Goal: Task Accomplishment & Management: Complete application form

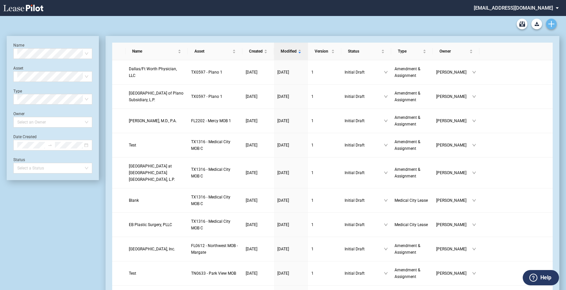
click at [549, 22] on icon "Create new document" at bounding box center [552, 24] width 6 height 6
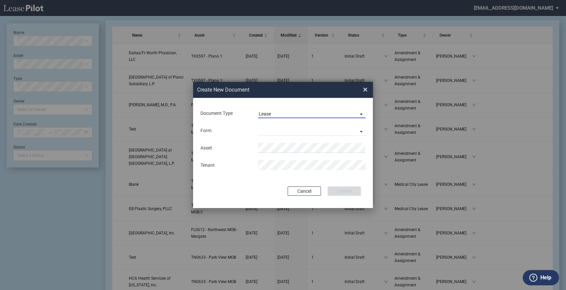
click at [263, 114] on div "Lease" at bounding box center [265, 113] width 12 height 5
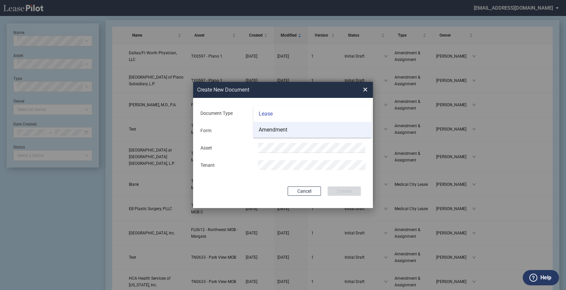
click at [264, 130] on div "Amendment" at bounding box center [273, 129] width 29 height 7
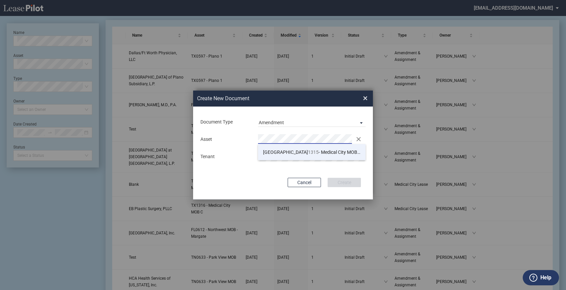
click at [308, 155] on span "1315" at bounding box center [313, 152] width 11 height 5
click at [95, 238] on div "Create New Document Create New Conformed Deal × Document Type Amendment Deal Ty…" at bounding box center [283, 145] width 566 height 290
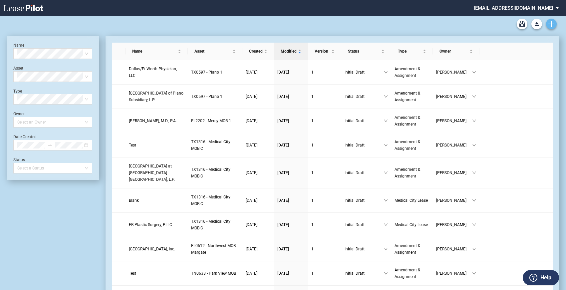
click at [552, 24] on use "Create new document" at bounding box center [552, 24] width 6 height 6
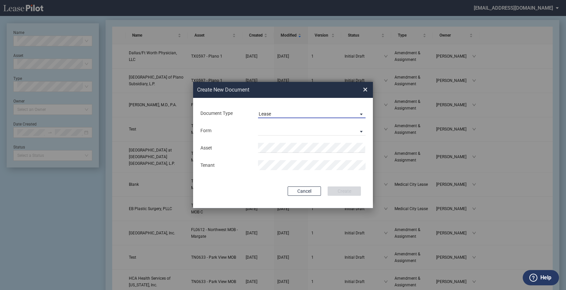
click at [288, 115] on span "Lease" at bounding box center [307, 114] width 96 height 7
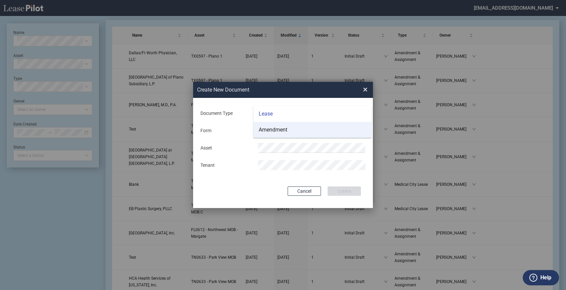
click at [283, 129] on div "Amendment" at bounding box center [273, 129] width 29 height 7
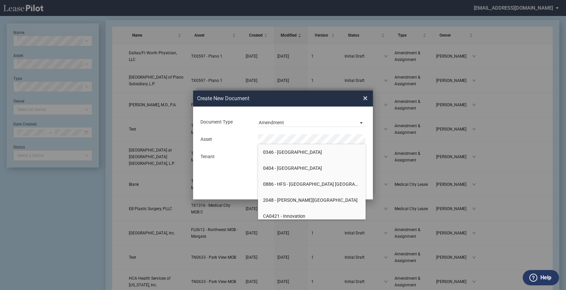
click at [282, 134] on md-input-container "Asset" at bounding box center [283, 139] width 167 height 11
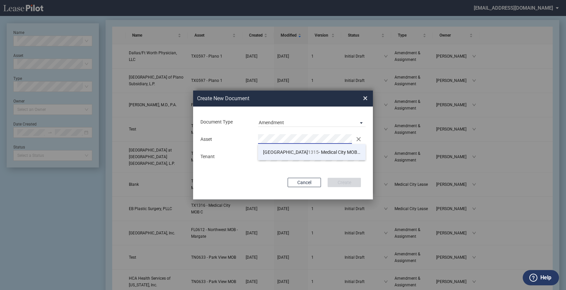
click at [313, 150] on span "TX 1315 - Medical City MOB B" at bounding box center [312, 152] width 98 height 5
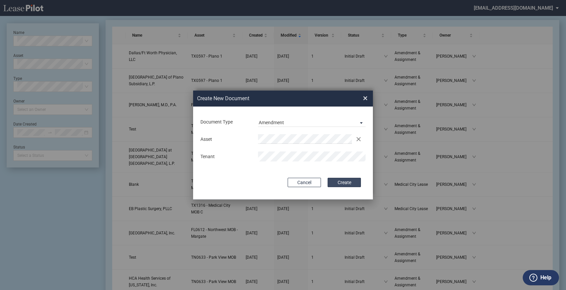
click at [332, 182] on button "Create" at bounding box center [344, 182] width 33 height 9
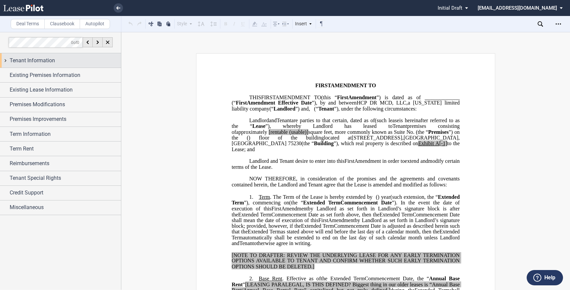
click at [6, 59] on div "Tenant Information" at bounding box center [60, 60] width 121 height 14
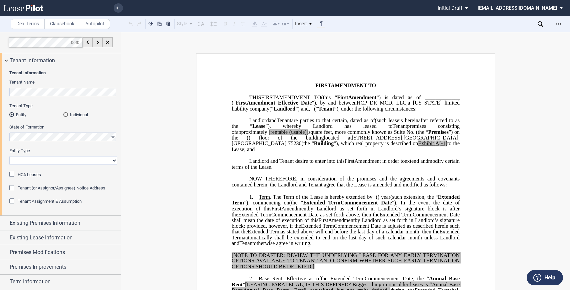
click at [64, 116] on div "Individual" at bounding box center [65, 114] width 5 height 5
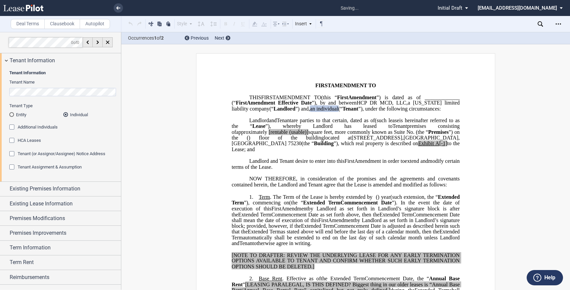
click at [15, 113] on md-radio-button "Entity" at bounding box center [36, 115] width 54 height 6
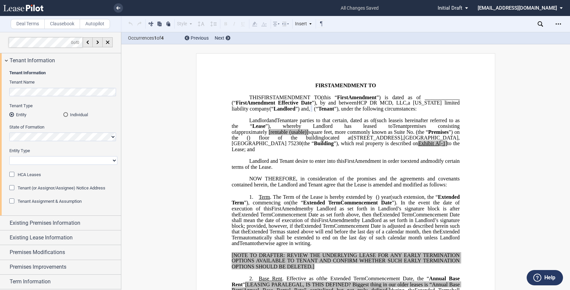
click at [32, 161] on select "Corporation Limited Liability Company General Partnership Limited Partnership O…" at bounding box center [63, 160] width 108 height 9
select select "Other"
click at [9, 156] on select "Corporation Limited Liability Company General Partnership Limited Partnership O…" at bounding box center [63, 160] width 108 height 9
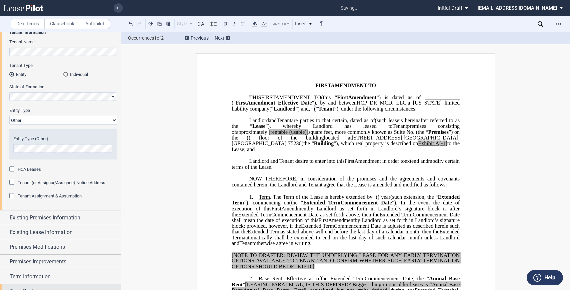
scroll to position [108, 0]
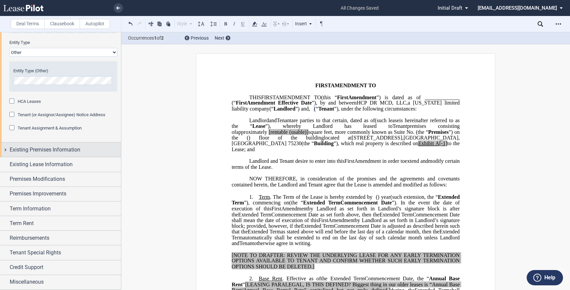
click at [4, 150] on div "Existing Premises Information" at bounding box center [60, 150] width 121 height 14
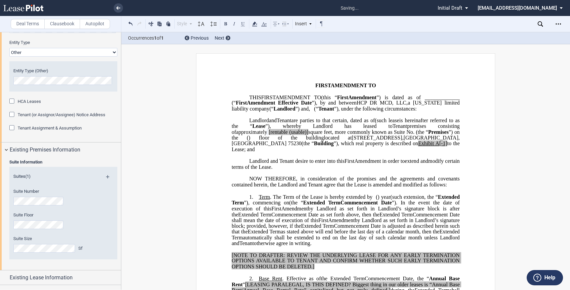
scroll to position [219, 0]
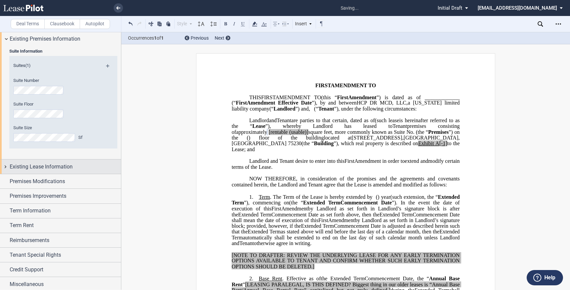
click at [4, 165] on div "Existing Lease Information" at bounding box center [60, 167] width 121 height 14
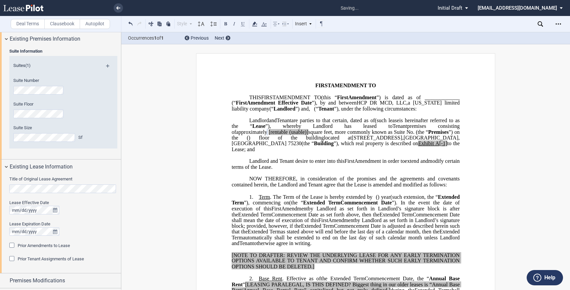
click at [0, 188] on html ".bocls-1{fill:#26354a;fill-rule:evenodd} Loading... × saving... Pending... Pend…" at bounding box center [285, 145] width 570 height 290
click at [12, 246] on div "Prior Amendments to Lease" at bounding box center [12, 246] width 7 height 7
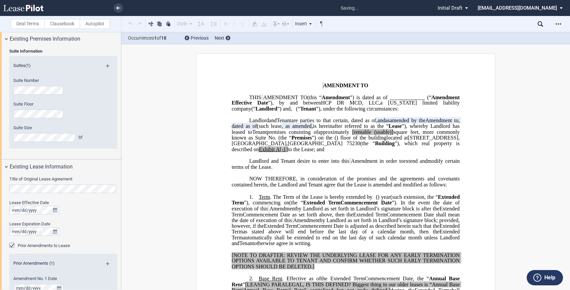
scroll to position [294, 0]
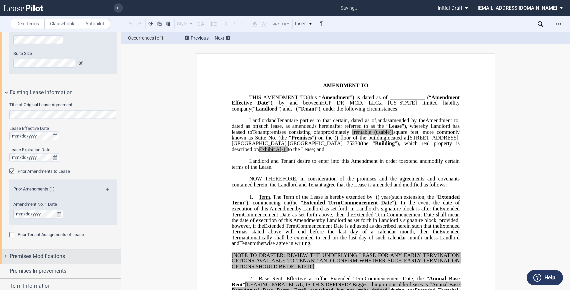
click at [8, 258] on div "Premises Modifications" at bounding box center [60, 257] width 121 height 14
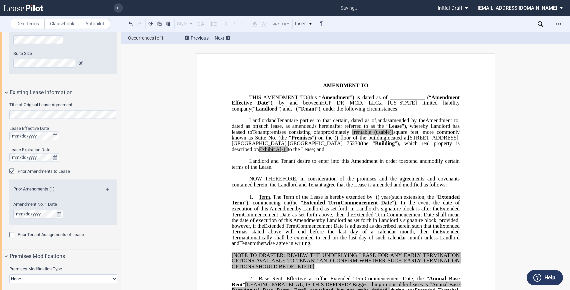
scroll to position [401, 0]
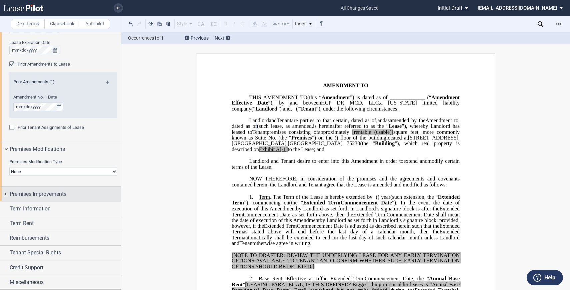
drag, startPoint x: 47, startPoint y: 191, endPoint x: 35, endPoint y: 192, distance: 11.7
click at [46, 191] on span "Premises Improvements" at bounding box center [38, 194] width 57 height 8
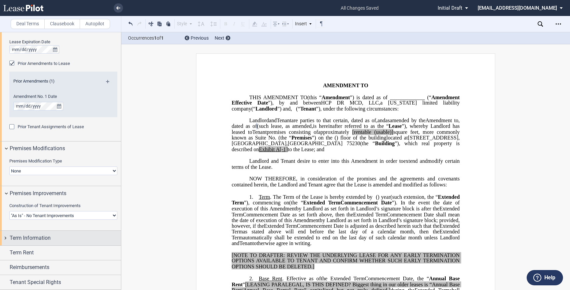
click at [8, 238] on div "Term Information" at bounding box center [60, 238] width 121 height 14
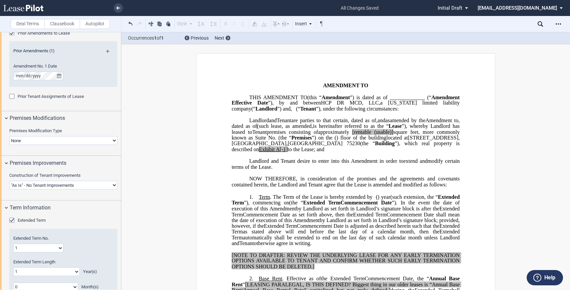
click at [24, 244] on select "1 2 3 4 5 6 7 8 9 10 11 12 13 14 15 16 17 18 19 20" at bounding box center [38, 248] width 50 height 9
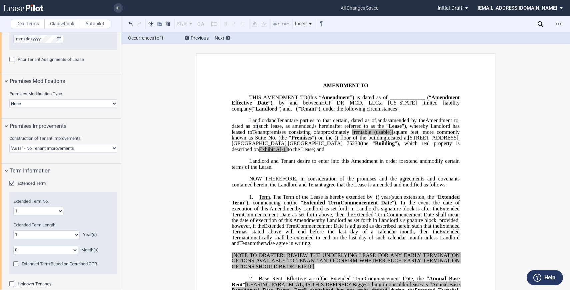
select select "number:2"
click at [13, 207] on select "1 2 3 4 5 6 7 8 9 10 11 12 13 14 15 16 17 18 19 20" at bounding box center [38, 211] width 50 height 9
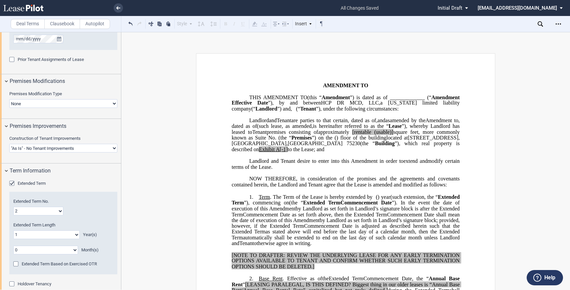
click at [22, 232] on select "0 1 2 3 4 5 6 7 8 9 10 11 12 13 14 15 16 17 18 19 20" at bounding box center [46, 235] width 66 height 9
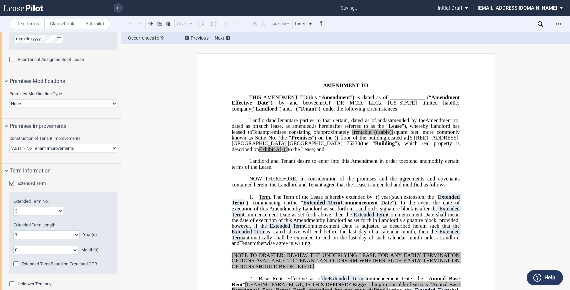
select select "number:5"
click at [13, 231] on select "0 1 2 3 4 5 6 7 8 9 10 11 12 13 14 15 16 17 18 19 20" at bounding box center [46, 235] width 66 height 9
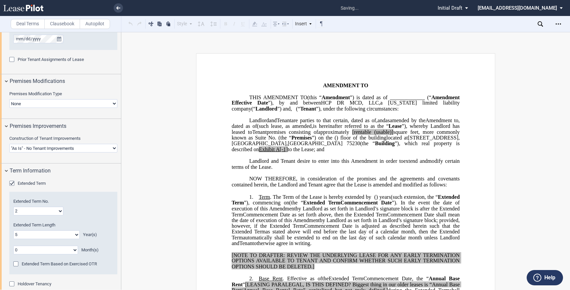
scroll to position [578, 0]
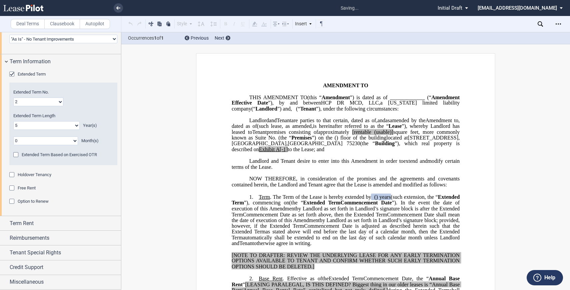
click at [19, 175] on span "Holdover Tenancy" at bounding box center [35, 174] width 34 height 5
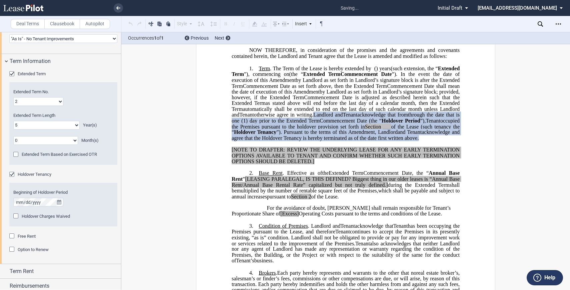
scroll to position [129, 0]
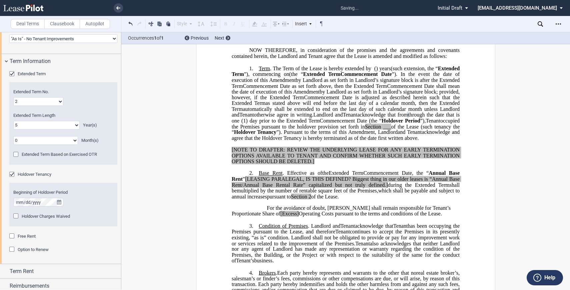
click at [19, 215] on div "Holdover Charges Waived" at bounding box center [16, 217] width 7 height 7
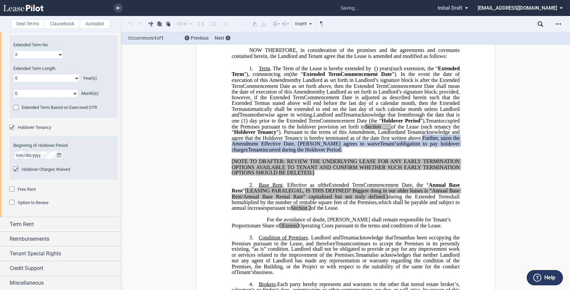
scroll to position [627, 0]
click at [5, 224] on div "Term Rent" at bounding box center [60, 223] width 121 height 14
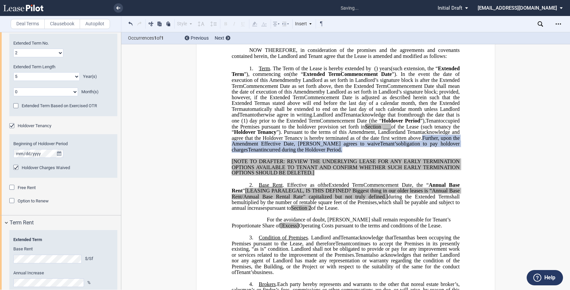
scroll to position [701, 0]
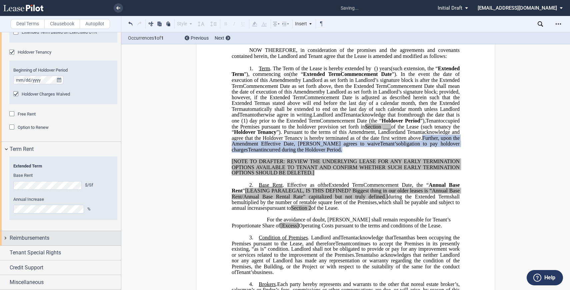
click at [5, 238] on div "Reimbursements" at bounding box center [60, 238] width 121 height 14
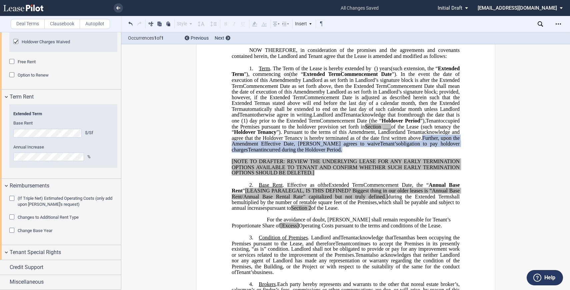
scroll to position [754, 0]
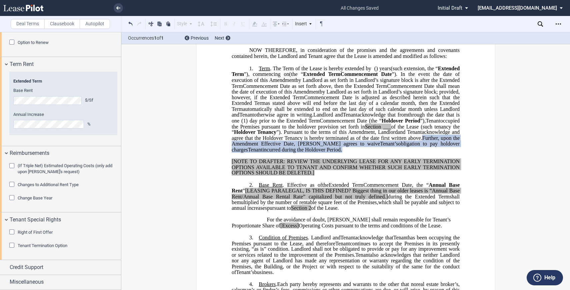
click at [5, 268] on div "Credit Support" at bounding box center [60, 267] width 121 height 14
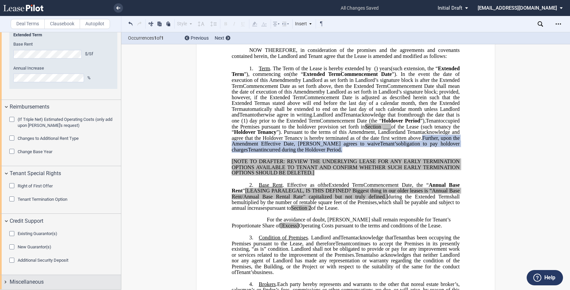
click at [6, 282] on div "Miscellaneous" at bounding box center [60, 282] width 121 height 14
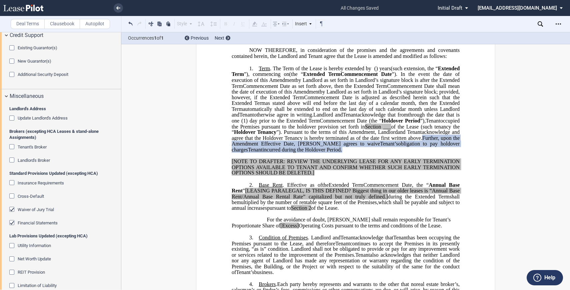
click at [11, 208] on div "Waiver of Jury Trial" at bounding box center [12, 210] width 7 height 7
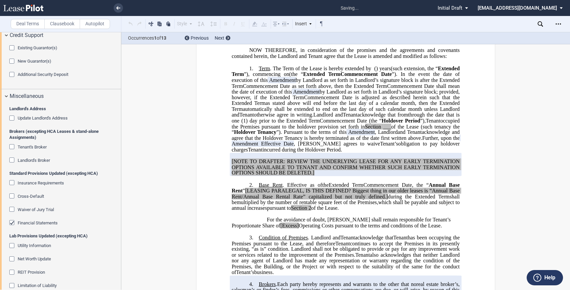
click at [11, 225] on div "Financial Statements" at bounding box center [12, 223] width 7 height 7
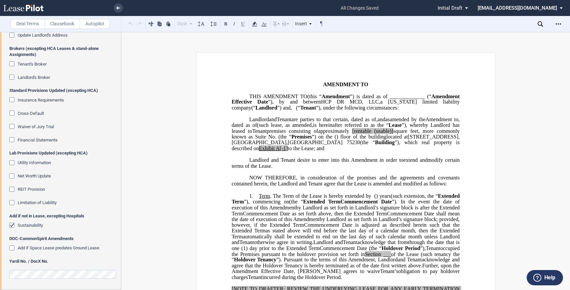
scroll to position [0, 0]
click at [27, 224] on span "Sustainability" at bounding box center [30, 225] width 25 height 5
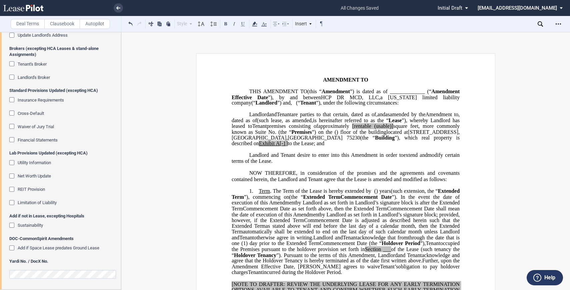
click at [291, 104] on span "”) and" at bounding box center [283, 103] width 13 height 6
click at [385, 118] on span "and" at bounding box center [381, 115] width 8 height 6
click at [377, 118] on span "," at bounding box center [376, 115] width 1 height 6
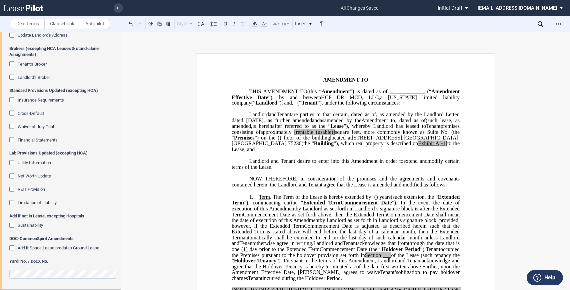
drag, startPoint x: 357, startPoint y: 153, endPoint x: 371, endPoint y: 137, distance: 21.5
click at [357, 152] on span "to the Lease; and" at bounding box center [346, 147] width 229 height 12
click at [320, 123] on span "and" at bounding box center [316, 120] width 8 height 6
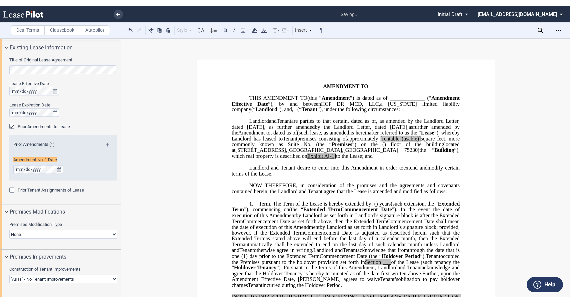
scroll to position [337, 0]
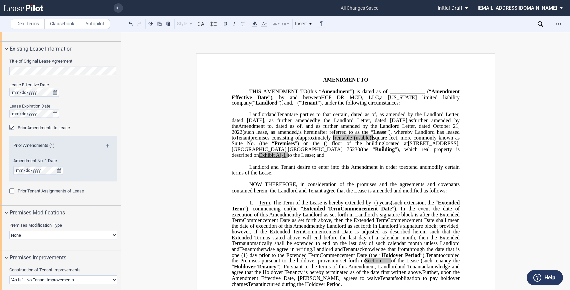
click at [315, 123] on span "by the Landlord Letter, dated [DATE]," at bounding box center [362, 120] width 94 height 6
click at [347, 147] on span "square feet, more commonly known as Suite No." at bounding box center [346, 141] width 229 height 12
click at [250, 141] on span "premises consisting of" at bounding box center [275, 138] width 51 height 6
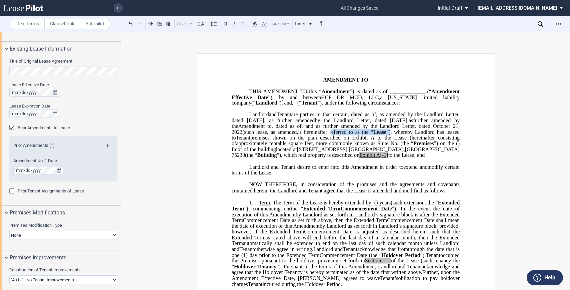
drag, startPoint x: 289, startPoint y: 143, endPoint x: 348, endPoint y: 144, distance: 59.6
click at [348, 141] on span "is hereinafter referred to as the “ Lease ”), whereby Landlord has leased to" at bounding box center [346, 135] width 229 height 12
click at [396, 147] on span "premises shown on the plan described on Exhibit A to the Lease (hereinafter con…" at bounding box center [346, 141] width 229 height 12
click at [395, 147] on span "premises shown on the plan described on Exhibit A to the Lease (hereinafter con…" at bounding box center [346, 141] width 229 height 12
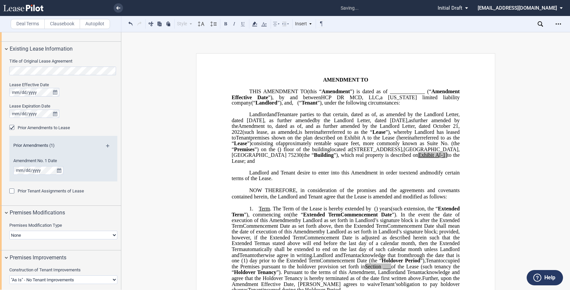
click at [377, 147] on span "referred to as the “" at bounding box center [346, 141] width 229 height 12
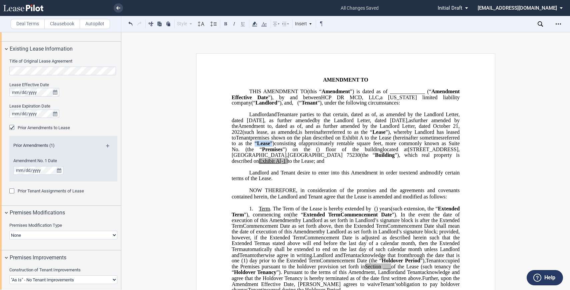
drag, startPoint x: 229, startPoint y: 154, endPoint x: 248, endPoint y: 154, distance: 18.7
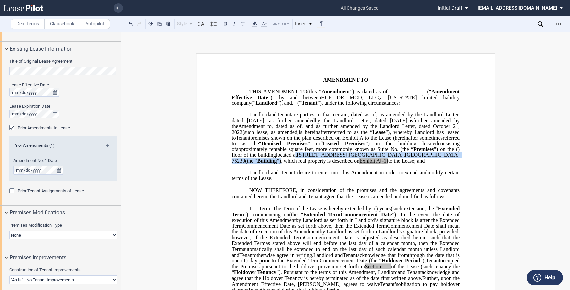
drag, startPoint x: 328, startPoint y: 165, endPoint x: 456, endPoint y: 167, distance: 128.0
click at [456, 164] on span "located at [STREET_ADDRESS] (the “ Building ”), which real property is describe…" at bounding box center [346, 158] width 229 height 12
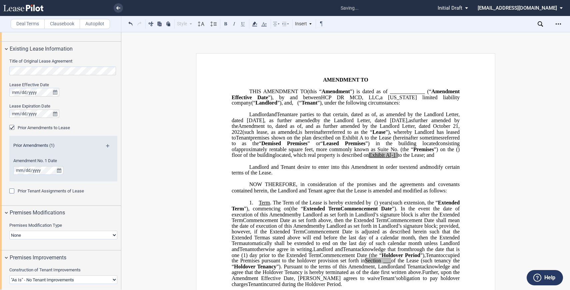
click at [392, 147] on span "” or “ Leased Premises ” ) in the building located" at bounding box center [373, 144] width 130 height 6
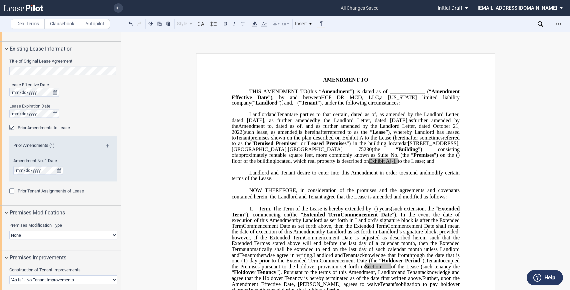
click at [404, 147] on span "at" at bounding box center [406, 144] width 4 height 6
click at [371, 153] on span "(the “" at bounding box center [384, 150] width 26 height 6
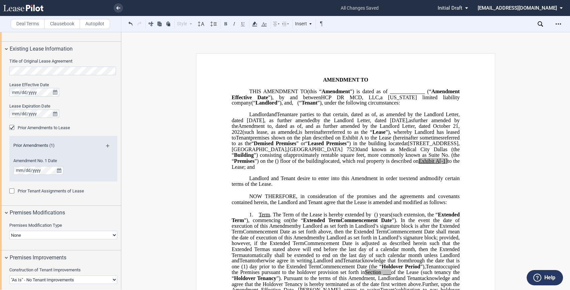
click at [362, 158] on span "” or “ Leased Premises ” ) in the building located at [STREET_ADDRESS] and know…" at bounding box center [346, 149] width 229 height 17
click at [322, 158] on span "rentable square feet, more commonly known as Suite No." at bounding box center [385, 155] width 127 height 6
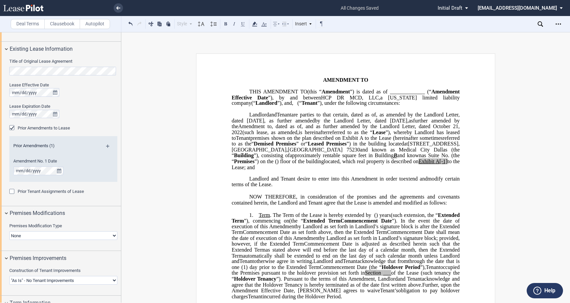
click at [338, 158] on span "rentable square feet in Building B and known as Suite No." at bounding box center [386, 155] width 126 height 6
click at [349, 164] on span "(the “" at bounding box center [346, 158] width 229 height 12
drag, startPoint x: 380, startPoint y: 167, endPoint x: 348, endPoint y: 166, distance: 32.0
click at [348, 164] on span "approximately ﻿ ﻿ rentable square feet in Building B and known as Suite ﻿ ﻿ (th…" at bounding box center [346, 158] width 229 height 12
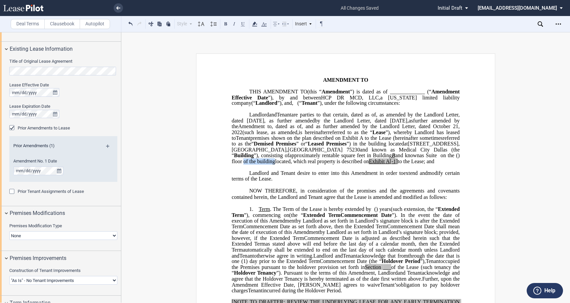
drag, startPoint x: 405, startPoint y: 167, endPoint x: 437, endPoint y: 167, distance: 31.7
click at [437, 164] on p "HCP DR MCD, LLC , a [US_STATE] limited liability company (“ Landlord ”) Landlor…" at bounding box center [346, 138] width 228 height 52
drag, startPoint x: 447, startPoint y: 169, endPoint x: 452, endPoint y: 167, distance: 5.6
click at [292, 164] on span "located" at bounding box center [284, 161] width 16 height 6
drag, startPoint x: 456, startPoint y: 167, endPoint x: 438, endPoint y: 167, distance: 18.0
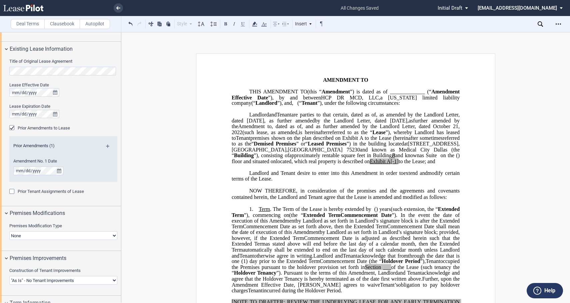
click at [435, 164] on span "located , which real property is described on Exhibit A[-1] to the Lease; and" at bounding box center [355, 161] width 159 height 6
click at [326, 164] on span ", which real property is described on" at bounding box center [351, 161] width 78 height 6
drag, startPoint x: 308, startPoint y: 148, endPoint x: 328, endPoint y: 149, distance: 20.3
click at [328, 149] on span "premises shown on the plan described on Exhibit A to the Lease (hereinafter som…" at bounding box center [346, 146] width 229 height 23
drag, startPoint x: 327, startPoint y: 173, endPoint x: 348, endPoint y: 172, distance: 20.3
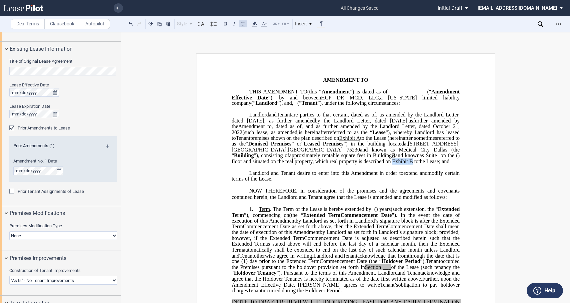
click at [348, 164] on span ", which real property is described on Exhibit B to" at bounding box center [365, 161] width 106 height 6
drag, startPoint x: 349, startPoint y: 171, endPoint x: 411, endPoint y: 175, distance: 62.7
click at [349, 164] on span ", which real property is described on Exhibit B to" at bounding box center [363, 161] width 103 height 6
click at [347, 118] on span "are parties to that certain" at bounding box center [319, 115] width 56 height 6
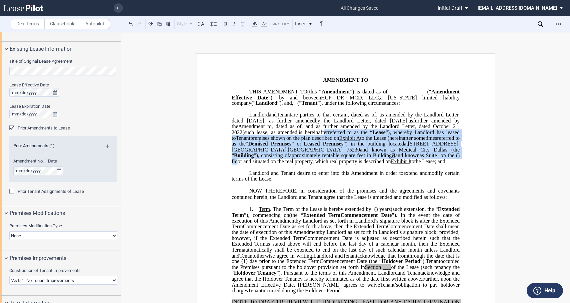
drag, startPoint x: 282, startPoint y: 142, endPoint x: 401, endPoint y: 168, distance: 121.7
click at [401, 164] on p "HCP DR MCD, LLC , a [US_STATE] limited liability company (“ Landlord ”) Landlor…" at bounding box center [346, 138] width 228 height 52
click at [390, 164] on p "HCP DR MCD, LLC , a [US_STATE] limited liability company (“ Landlord ”) Landlor…" at bounding box center [346, 138] width 228 height 52
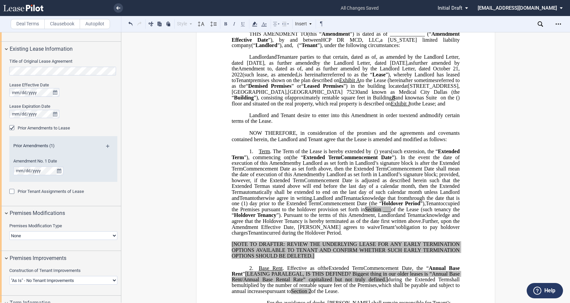
scroll to position [111, 0]
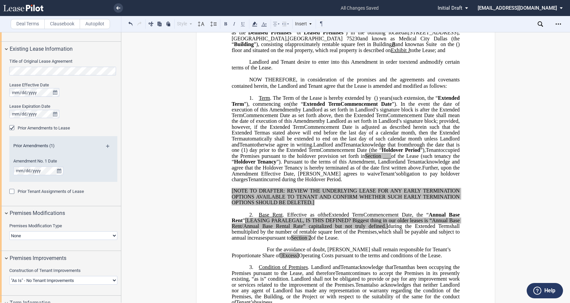
click at [449, 89] on p "NOW THEREFORE, in consideration of the promises and the agreements and covenant…" at bounding box center [346, 83] width 228 height 12
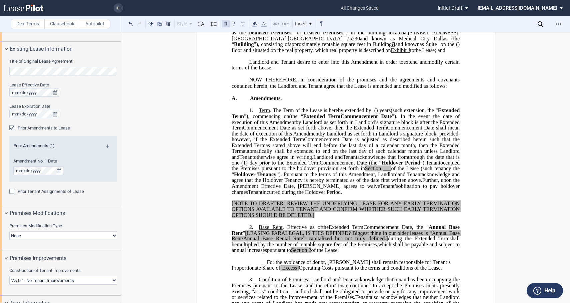
drag, startPoint x: 271, startPoint y: 95, endPoint x: 275, endPoint y: 97, distance: 4.8
click at [271, 89] on span "NOW THEREFORE, in consideration of the promises and the agreements and covenant…" at bounding box center [346, 83] width 229 height 12
click at [275, 89] on span "NOW THEREFORE, in consideration of the promises and the agreements and covenant…" at bounding box center [346, 83] width 229 height 12
drag, startPoint x: 269, startPoint y: 131, endPoint x: 254, endPoint y: 125, distance: 16.1
click at [269, 119] on span "Extended Term" at bounding box center [346, 113] width 229 height 12
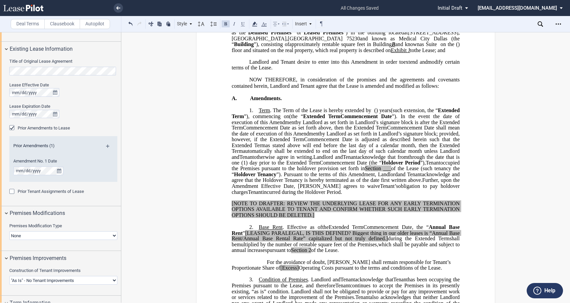
drag, startPoint x: 257, startPoint y: 124, endPoint x: 335, endPoint y: 175, distance: 93.4
click at [335, 175] on p "1. Term . The Term of the Lease is hereby extended by [__________] ﻿ ﻿ ( ﻿ ﻿ ) …" at bounding box center [346, 151] width 228 height 88
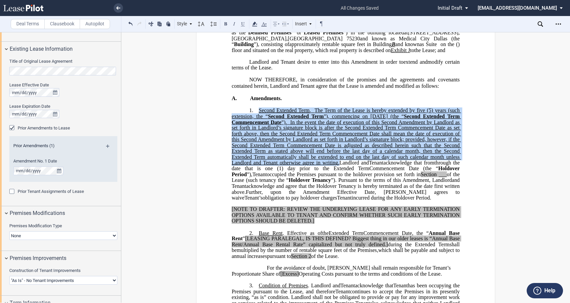
drag, startPoint x: 258, startPoint y: 122, endPoint x: 335, endPoint y: 174, distance: 92.8
click at [335, 174] on p "1. ﻿ Second Extended Term . The Term of the Lease is hereby extended by five (5…" at bounding box center [346, 153] width 228 height 93
click at [244, 25] on button at bounding box center [243, 24] width 8 height 8
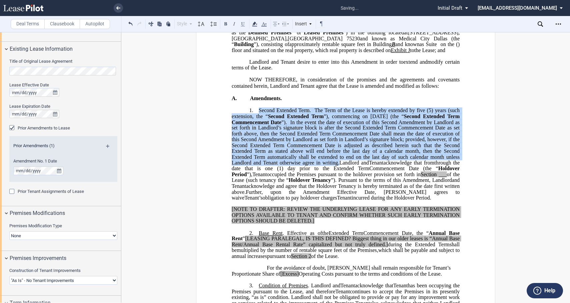
click at [295, 195] on span "Further, upon the" at bounding box center [271, 192] width 50 height 6
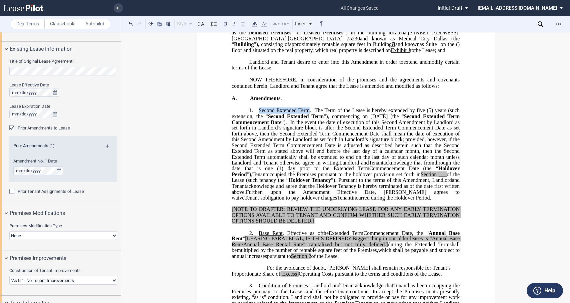
drag, startPoint x: 258, startPoint y: 121, endPoint x: 307, endPoint y: 125, distance: 49.1
click at [307, 113] on span "Second Extended Term" at bounding box center [284, 110] width 51 height 6
click at [323, 119] on span "The Term of the Lease is hereby extended by five (5) years (such extension, the…" at bounding box center [346, 113] width 229 height 12
click at [314, 119] on span "The Term of the Lease is hereby extended by five (5) years (such extension, the…" at bounding box center [346, 113] width 229 height 12
drag, startPoint x: 365, startPoint y: 127, endPoint x: 385, endPoint y: 127, distance: 19.7
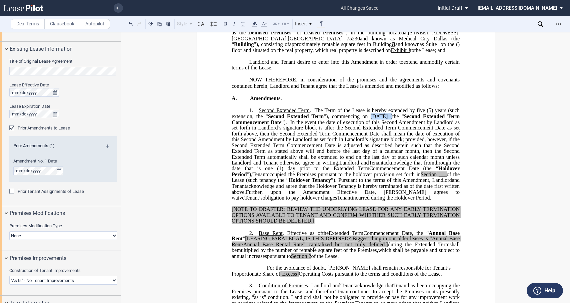
click at [385, 119] on span "”), commencing on [DATE] (the “" at bounding box center [364, 116] width 80 height 6
click at [290, 125] on span at bounding box center [288, 122] width 3 height 6
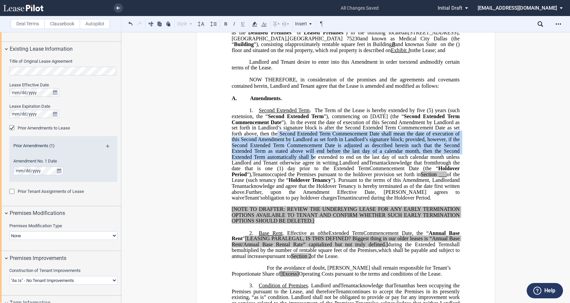
drag, startPoint x: 303, startPoint y: 145, endPoint x: 311, endPoint y: 172, distance: 28.3
click at [311, 166] on span "In the event the date of execution of this Second Amendment by Landlord as set …" at bounding box center [346, 142] width 229 height 47
click at [339, 166] on span "Landlord and" at bounding box center [354, 163] width 30 height 6
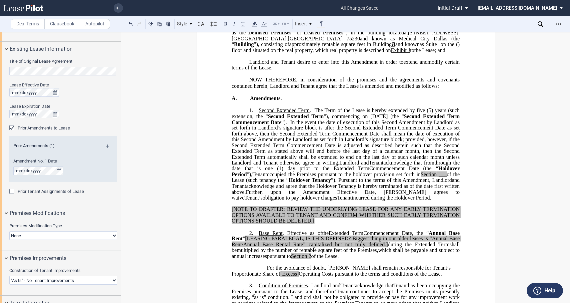
click at [402, 183] on span "Amendment" at bounding box center [415, 180] width 27 height 6
drag, startPoint x: 240, startPoint y: 193, endPoint x: 257, endPoint y: 193, distance: 16.7
click at [257, 183] on span "occupied the Premises pursuant to the holdover provision set forth in Section _…" at bounding box center [346, 177] width 229 height 12
click at [290, 183] on span "of the Lease (such tenancy the “" at bounding box center [346, 177] width 229 height 12
click at [318, 183] on span "of the Lease (such tenancy the “" at bounding box center [346, 177] width 229 height 12
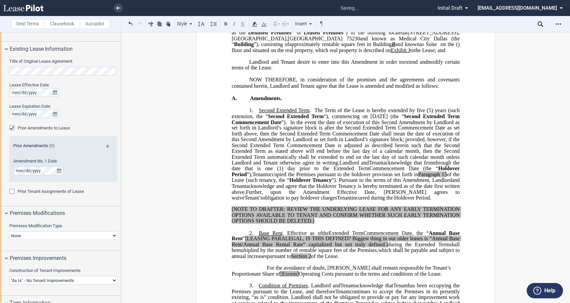
click at [378, 183] on span "”). Pursuant to the terms of this" at bounding box center [367, 180] width 70 height 6
drag, startPoint x: 334, startPoint y: 206, endPoint x: 411, endPoint y: 207, distance: 77.3
click at [295, 195] on span "Further, upon the" at bounding box center [271, 192] width 50 height 6
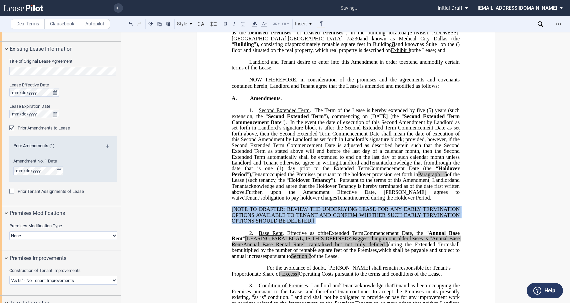
drag, startPoint x: 229, startPoint y: 225, endPoint x: 324, endPoint y: 242, distance: 96.5
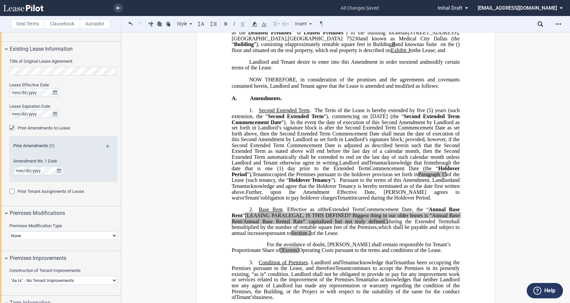
drag, startPoint x: 268, startPoint y: 227, endPoint x: 272, endPoint y: 229, distance: 4.5
click at [268, 212] on span "Base Rent" at bounding box center [271, 209] width 24 height 6
click at [284, 212] on span ". Effective as of" at bounding box center [303, 209] width 39 height 6
click at [295, 224] on span "[LEASING PARALEGAL, IS THIS DEFINED? Biggest thing in our older leases is “Annu…" at bounding box center [346, 218] width 229 height 12
drag, startPoint x: 288, startPoint y: 228, endPoint x: 373, endPoint y: 252, distance: 88.5
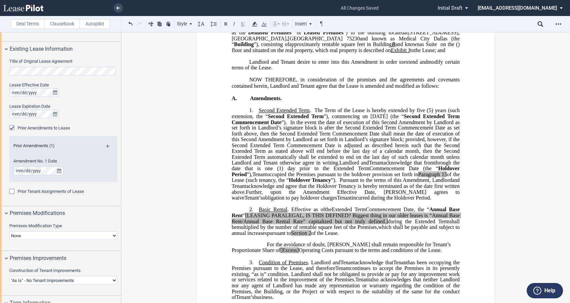
click at [373, 236] on p "2. Basic Rental . Effective as of [______] [______] the Extended Term the ﻿ ﻿ E…" at bounding box center [346, 220] width 228 height 29
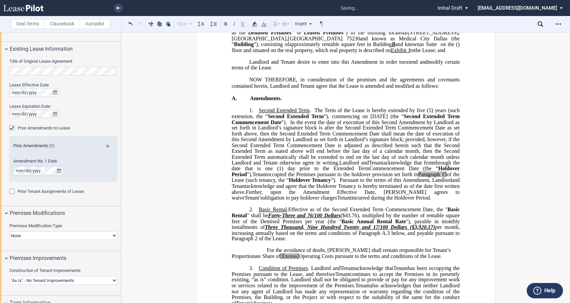
drag, startPoint x: 287, startPoint y: 229, endPoint x: 324, endPoint y: 231, distance: 37.4
click at [287, 229] on span ". Effective as of the Second Extended Term Commencement Date, the " Basic Renta…" at bounding box center [346, 223] width 229 height 35
click at [287, 125] on span "”)." at bounding box center [284, 122] width 6 height 6
click at [247, 218] on span "" shall be" at bounding box center [257, 215] width 21 height 6
click at [268, 119] on span "Second Extended Term" at bounding box center [296, 116] width 56 height 6
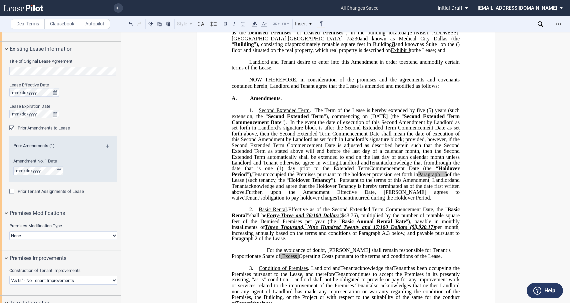
click at [443, 212] on span "Effective as of the Second Extended Term Commencement Date, the "" at bounding box center [367, 209] width 159 height 6
drag, startPoint x: 284, startPoint y: 232, endPoint x: 292, endPoint y: 232, distance: 8.0
click at [292, 218] on span "Forty-Three and 76/100 Dollars" at bounding box center [303, 215] width 73 height 6
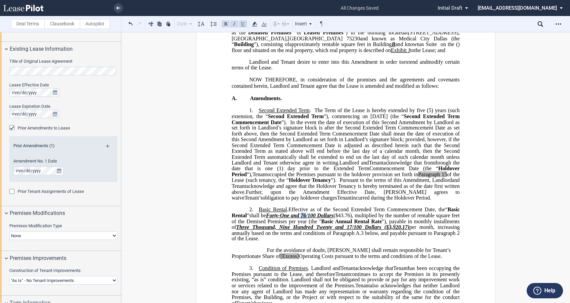
drag, startPoint x: 304, startPoint y: 234, endPoint x: 308, endPoint y: 234, distance: 4.3
click at [308, 218] on span "Forty-One and 76/100 Dollars" at bounding box center [300, 215] width 68 height 6
click at [339, 224] on span "($41.30), multiplied by the number of rentable square feet of the Demised Premi…" at bounding box center [346, 218] width 229 height 12
click at [247, 218] on span "”" at bounding box center [248, 215] width 2 height 6
click at [381, 224] on span "Basic Annual Rental Rate" at bounding box center [350, 221] width 61 height 6
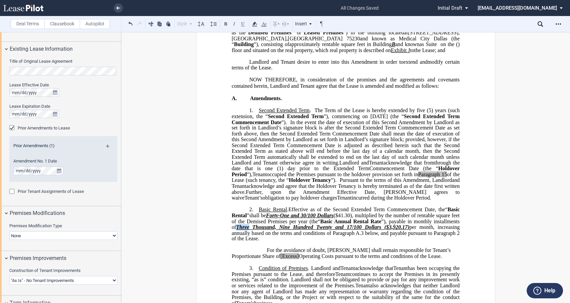
drag, startPoint x: 266, startPoint y: 243, endPoint x: 278, endPoint y: 245, distance: 11.8
click at [278, 230] on span "Three Thousand, Nine Hundred Twenty and 17/100 Dollars ($3,920.17)" at bounding box center [322, 227] width 173 height 6
drag, startPoint x: 304, startPoint y: 247, endPoint x: 314, endPoint y: 246, distance: 10.0
click at [314, 230] on span "Five Thousand, Nine Hundred Twenty and 17/100 Dollars ($3,920.17)" at bounding box center [314, 227] width 157 height 6
drag, startPoint x: 342, startPoint y: 243, endPoint x: 357, endPoint y: 245, distance: 14.8
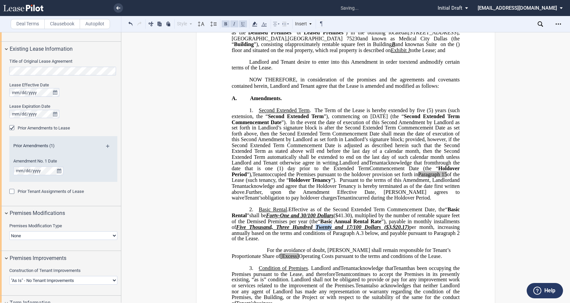
click at [357, 230] on span "Five Thousand, Three Hundred Twenty and 17/100 Dollars ($3,920.17)" at bounding box center [322, 227] width 173 height 6
click at [373, 230] on span "Five Thousand, Three Hundred Ninety-Six and 17/100 Dollars ($3,920.17)" at bounding box center [323, 227] width 175 height 6
drag, startPoint x: 414, startPoint y: 245, endPoint x: 430, endPoint y: 244, distance: 16.3
click at [410, 230] on span "Five Thousand, Three Hundred Ninety-Six and 53/100 Dollars ($3,920.17)" at bounding box center [323, 227] width 175 height 6
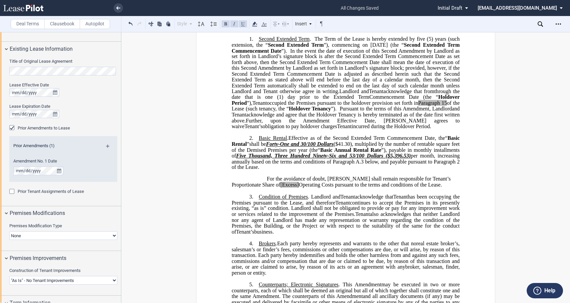
scroll to position [185, 0]
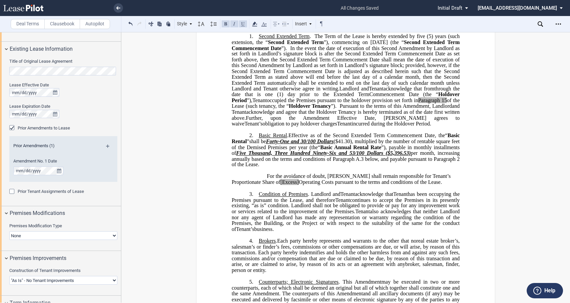
drag, startPoint x: 260, startPoint y: 196, endPoint x: 428, endPoint y: 201, distance: 168.0
click at [428, 185] on p "For the avoidance of doubt, [PERSON_NAME] shall remain responsible for Tenant’s…" at bounding box center [346, 179] width 228 height 12
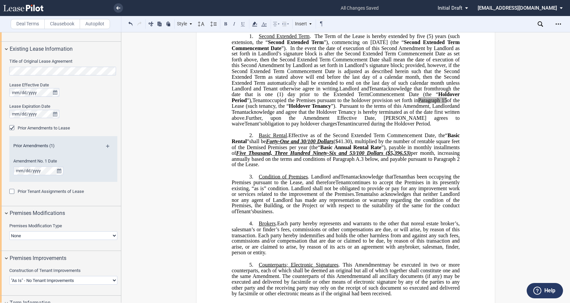
drag, startPoint x: 544, startPoint y: 194, endPoint x: 487, endPoint y: 211, distance: 59.2
click at [544, 194] on div "!!CUSTOM_FOOTER_DISTANCE_0.1!! !!CUSTOM_FOOTER_START!! ﻿ !!CUSTOM_PAGE_NUMBER:T…" at bounding box center [345, 230] width 448 height 724
click at [288, 168] on p "2. Basic Rental . Effective as of the Second Extended Term Commencement Date, t…" at bounding box center [346, 149] width 228 height 35
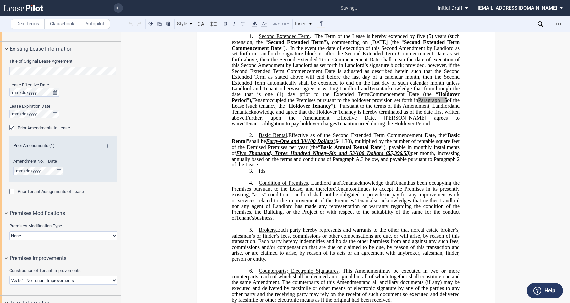
click at [291, 168] on p "2. Basic Rental . Effective as of the Second Extended Term Commencement Date, t…" at bounding box center [346, 149] width 228 height 35
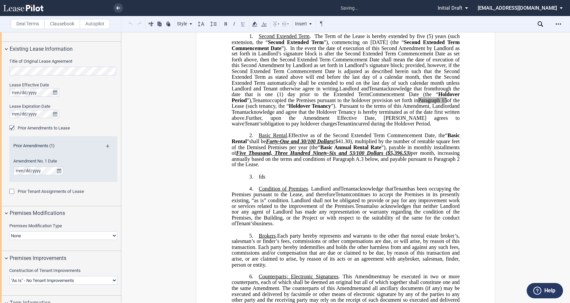
click at [267, 180] on p "3. ​fds" at bounding box center [346, 176] width 228 height 6
click at [49, 18] on div "Deal Terms Clausebook Autopilot" at bounding box center [60, 24] width 121 height 16
click at [51, 19] on label "Clausebook" at bounding box center [62, 24] width 36 height 10
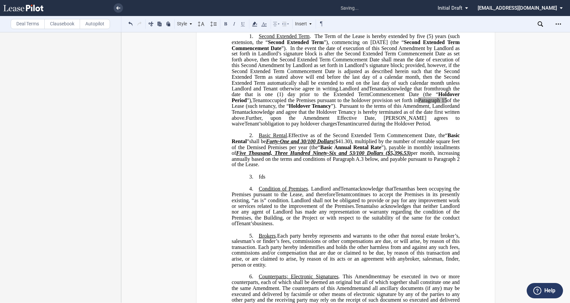
scroll to position [0, 0]
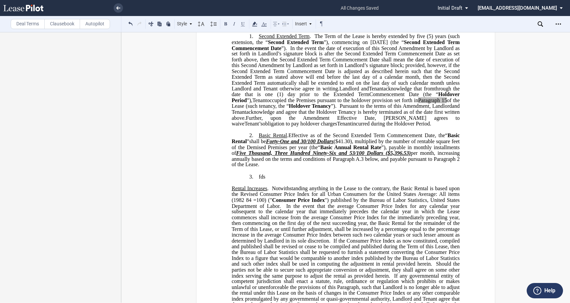
click at [232, 191] on span "Rental Increases" at bounding box center [250, 188] width 36 height 6
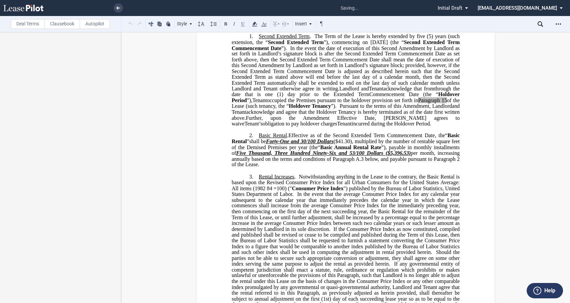
click at [296, 179] on span at bounding box center [297, 176] width 3 height 6
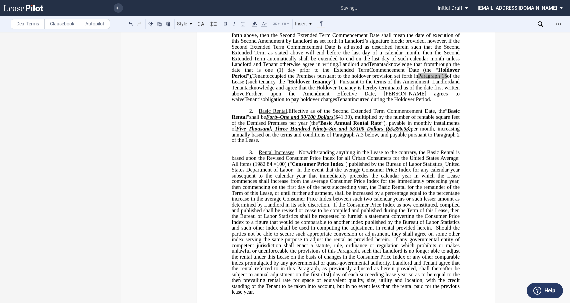
scroll to position [222, 0]
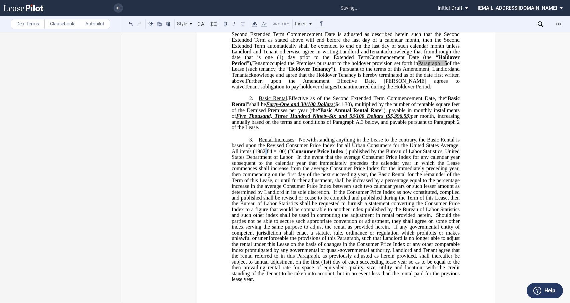
click at [265, 154] on span "Notwithstanding anything in the Lease to the contrary, the Basic Rental is base…" at bounding box center [346, 144] width 229 height 17
click at [372, 72] on span "”). Pursuant to the terms of this" at bounding box center [366, 69] width 70 height 6
click at [351, 160] on span "") published by the Bureau of Labor Statistics, United States Department of Lab…" at bounding box center [346, 154] width 229 height 12
click at [328, 72] on span "of the Lease (such tenancy, the “" at bounding box center [346, 66] width 229 height 12
click at [295, 154] on span "Notwithstanding anything in the Lease to the contrary, the Basic Rental is base…" at bounding box center [346, 144] width 229 height 17
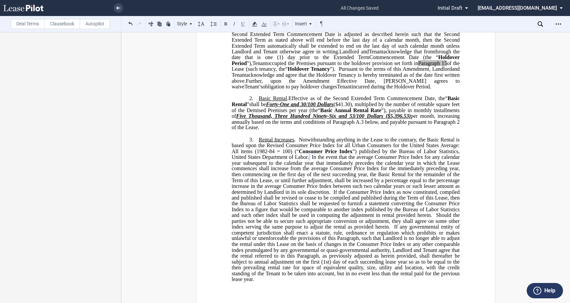
click at [309, 160] on span at bounding box center [310, 157] width 3 height 6
click at [275, 195] on span "In the event that the average Consumer Price Index for any calendar year subseq…" at bounding box center [346, 174] width 229 height 41
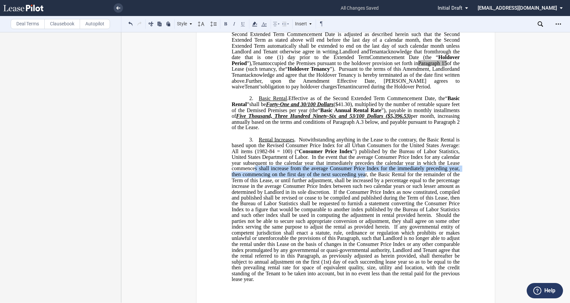
drag, startPoint x: 254, startPoint y: 189, endPoint x: 362, endPoint y: 194, distance: 108.7
click at [362, 194] on span "In the event that the average Consumer Price Index for any calendar year subseq…" at bounding box center [346, 174] width 229 height 41
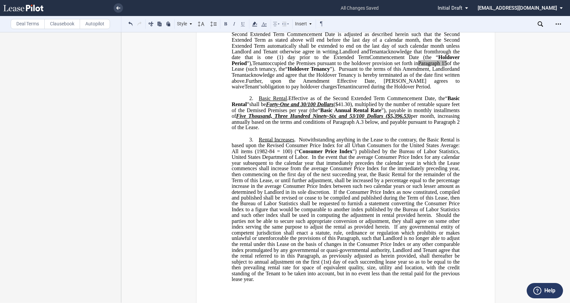
click at [277, 195] on span "In the event that the average Consumer Price Index for any calendar year subseq…" at bounding box center [346, 174] width 229 height 41
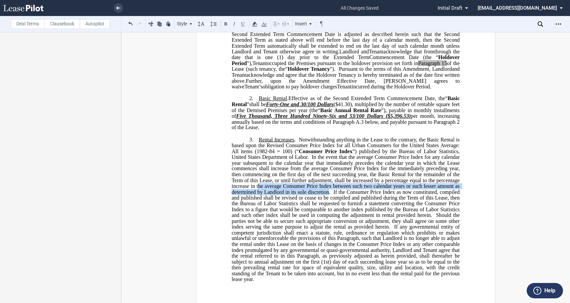
drag, startPoint x: 257, startPoint y: 204, endPoint x: 329, endPoint y: 210, distance: 72.5
click at [328, 195] on span "In the event that the average Consumer Price Index for any calendar year subseq…" at bounding box center [346, 174] width 229 height 41
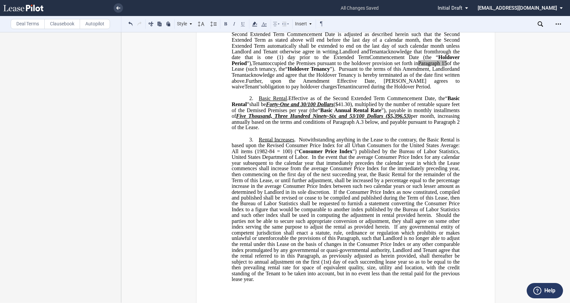
click at [330, 195] on span at bounding box center [331, 192] width 3 height 6
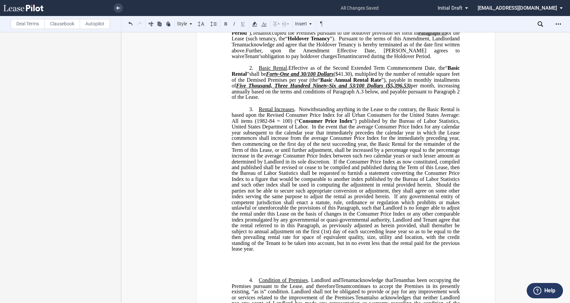
scroll to position [259, 0]
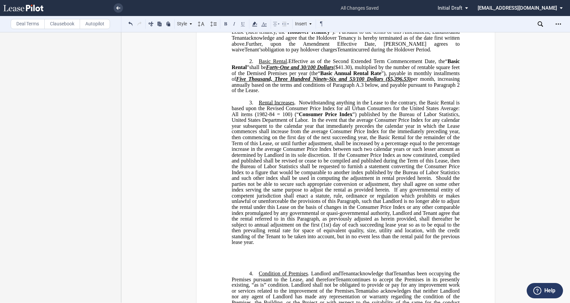
click at [457, 174] on span "If the Consumer Price Index as now constituted, compiled and published shall be…" at bounding box center [346, 166] width 229 height 29
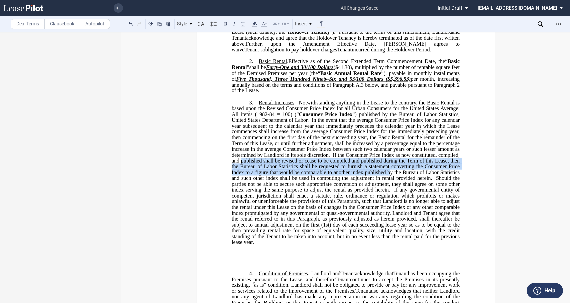
drag, startPoint x: 241, startPoint y: 178, endPoint x: 388, endPoint y: 188, distance: 148.3
click at [388, 181] on span "If the Consumer Price Index as now constituted, compiled, and published shall b…" at bounding box center [346, 166] width 229 height 29
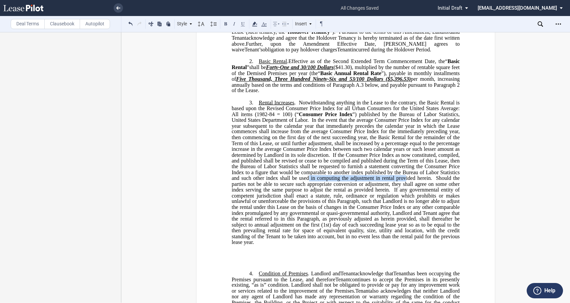
drag, startPoint x: 307, startPoint y: 197, endPoint x: 404, endPoint y: 195, distance: 97.3
click at [404, 181] on span "If the Consumer Price Index as now constituted, compiled, and published shall b…" at bounding box center [346, 166] width 229 height 29
click at [434, 192] on span "Should the parties not be able to secure such appropriate conversion or adjustm…" at bounding box center [346, 183] width 229 height 17
click at [390, 193] on span at bounding box center [392, 190] width 4 height 6
click at [366, 214] on span "If any governmental entity of competent jurisdiction shall enact a statute, rul…" at bounding box center [346, 216] width 229 height 58
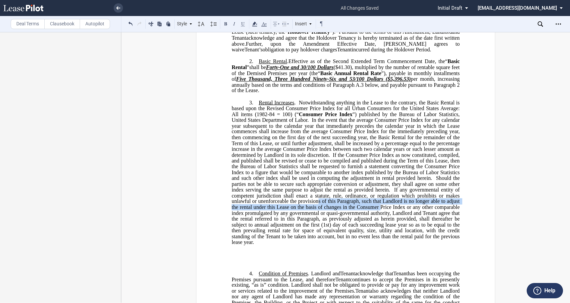
drag, startPoint x: 317, startPoint y: 221, endPoint x: 378, endPoint y: 225, distance: 61.8
click at [378, 225] on span "If any governmental entity of competent jurisdiction shall enact a statute, rul…" at bounding box center [346, 216] width 229 height 58
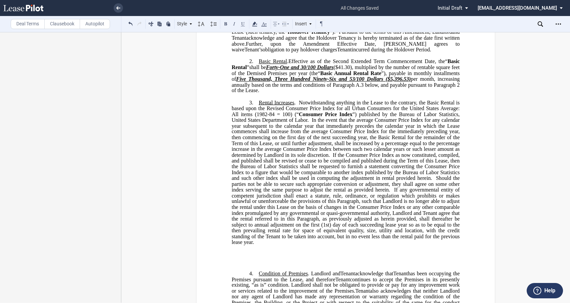
click at [416, 237] on span "If any governmental entity of competent jurisdiction shall enact a statute, rul…" at bounding box center [346, 216] width 229 height 58
click at [369, 251] on p "﻿" at bounding box center [346, 248] width 228 height 6
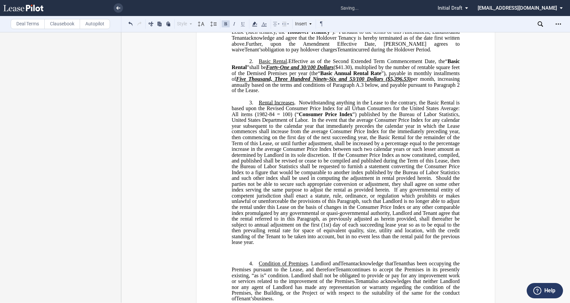
click at [239, 251] on p "﻿" at bounding box center [346, 248] width 228 height 6
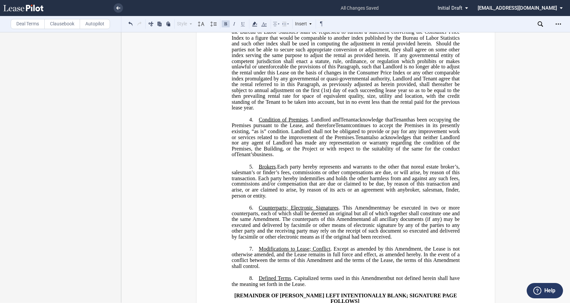
scroll to position [296, 0]
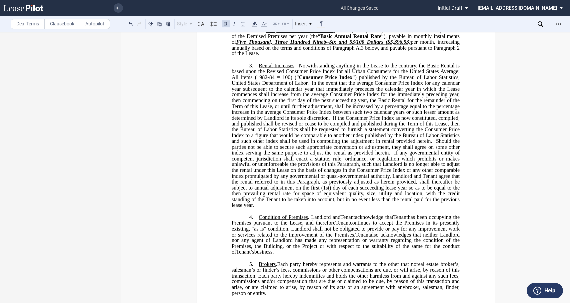
click at [265, 208] on p "3. ​ Rental Increases . Notwithstanding anything in the Lease to the contrary, …" at bounding box center [346, 135] width 228 height 146
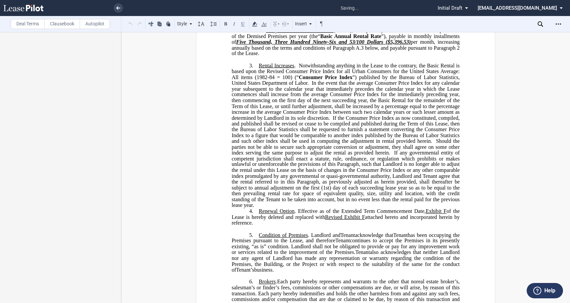
click at [262, 208] on p "3. ​ Rental Increases . Notwithstanding anything in the Lease to the contrary, …" at bounding box center [346, 135] width 228 height 146
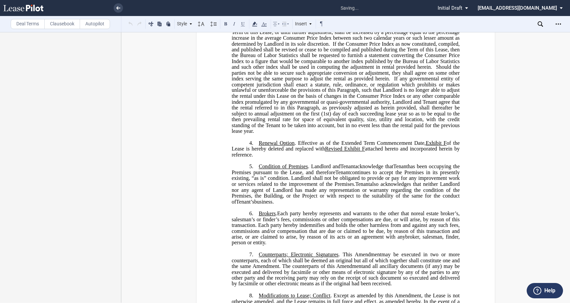
scroll to position [370, 0]
click at [298, 146] on span "Effective as of the Extended Term Commencement Date," at bounding box center [362, 143] width 128 height 6
click at [339, 146] on span "Effective as of the Extended Term Commencement Date," at bounding box center [362, 143] width 128 height 6
drag, startPoint x: 361, startPoint y: 167, endPoint x: 342, endPoint y: 166, distance: 19.4
click at [346, 151] on span "Revised Exhibit F" at bounding box center [366, 148] width 41 height 6
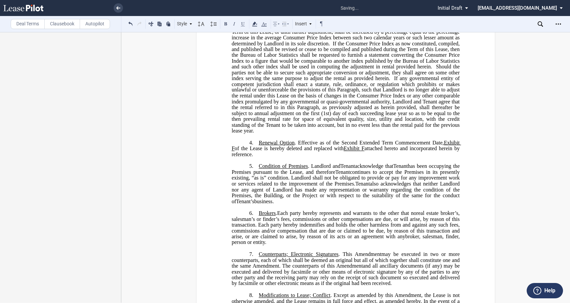
click at [361, 157] on span "attached hereto and incorporated herein by reference." at bounding box center [346, 151] width 229 height 12
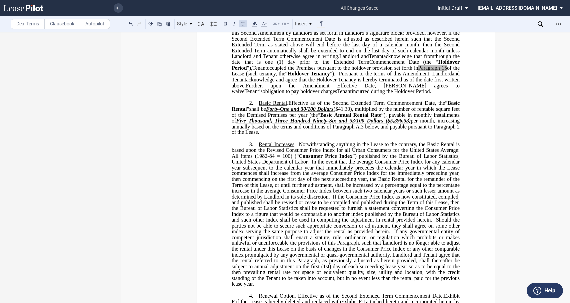
scroll to position [148, 0]
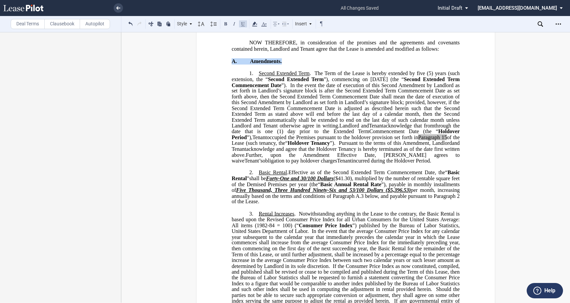
drag, startPoint x: 229, startPoint y: 76, endPoint x: 287, endPoint y: 75, distance: 58.3
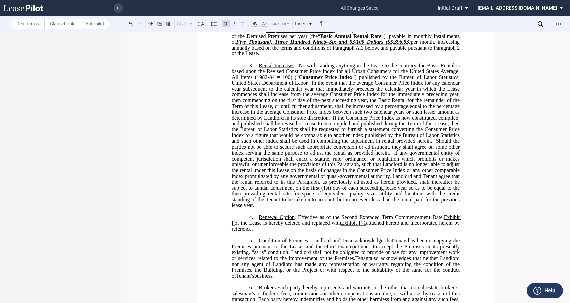
click at [257, 232] on p "4. ​ Renewal Option . Effective as of the Second Extended Term Commencement Dat…" at bounding box center [346, 223] width 228 height 18
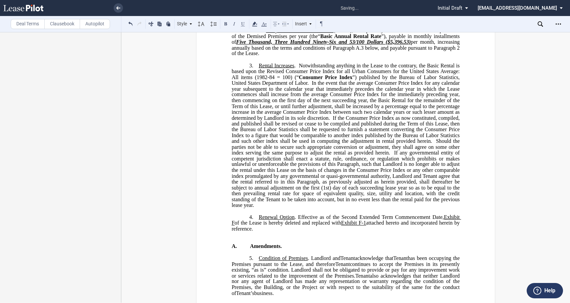
click at [232, 249] on p "﻿ A. Amendments. A. Amendments." at bounding box center [346, 243] width 228 height 12
click at [233, 249] on span "A. Amendments." at bounding box center [257, 246] width 50 height 6
drag, startPoint x: 251, startPoint y: 263, endPoint x: 278, endPoint y: 264, distance: 27.3
click at [278, 249] on span "B. Amendments." at bounding box center [257, 246] width 50 height 6
click at [279, 249] on p "﻿ B. Miscellaneous. A. Amendments." at bounding box center [346, 243] width 228 height 12
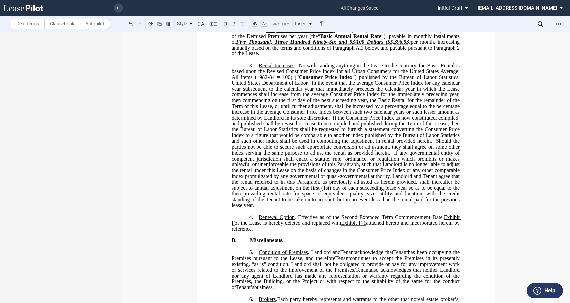
click at [514, 151] on div "!!CUSTOM_FOOTER_DISTANCE_0.1!! !!CUSTOM_FOOTER_START!! ﻿ !!CUSTOM_PAGE_NUMBER:T…" at bounding box center [345, 203] width 448 height 893
click at [285, 214] on p "​" at bounding box center [346, 211] width 228 height 6
click at [282, 208] on p "3. ​ Rental Increases . Notwithstanding anything in the Lease to the contrary, …" at bounding box center [346, 135] width 228 height 146
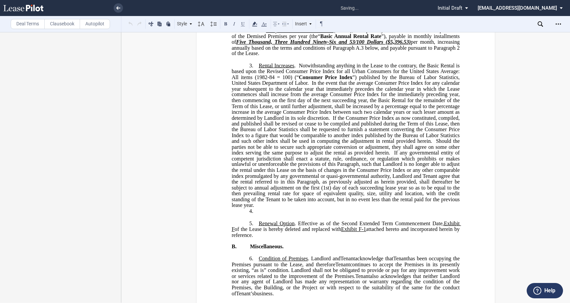
click at [266, 208] on p "3. ​ Rental Increases . Notwithstanding anything in the Lease to the contrary, …" at bounding box center [346, 135] width 228 height 146
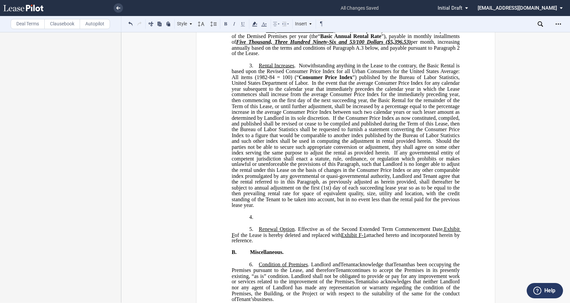
click at [31, 23] on label "Deal Terms" at bounding box center [28, 24] width 34 height 10
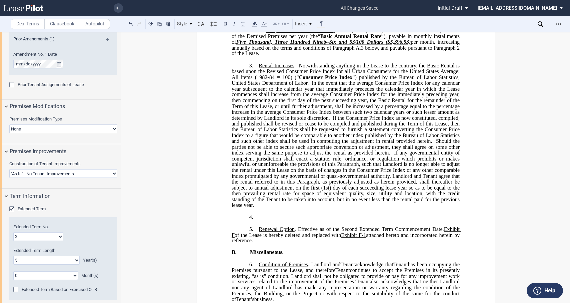
scroll to position [444, 0]
click at [28, 174] on select "Landlord Constructs Tenant Improvements Tenant Constructs Tenant Improvements "…" at bounding box center [63, 173] width 108 height 9
select select "tenant"
click at [9, 169] on select "Landlord Constructs Tenant Improvements Tenant Constructs Tenant Improvements "…" at bounding box center [63, 173] width 108 height 9
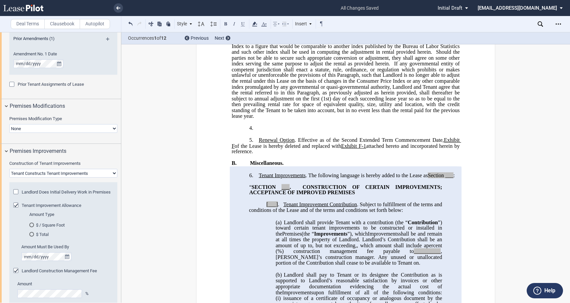
scroll to position [370, 0]
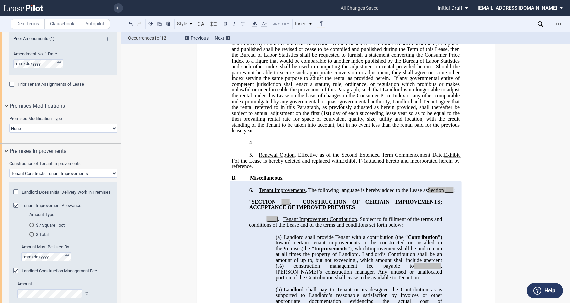
click at [457, 163] on span "Exhibit F" at bounding box center [346, 158] width 229 height 12
click at [370, 169] on span "attached hereto and incorporated herein by reference." at bounding box center [346, 163] width 229 height 12
click at [275, 169] on p "5. ​ Renewal Option . Effective as of the Second Extended Term Commencement Dat…" at bounding box center [346, 161] width 228 height 18
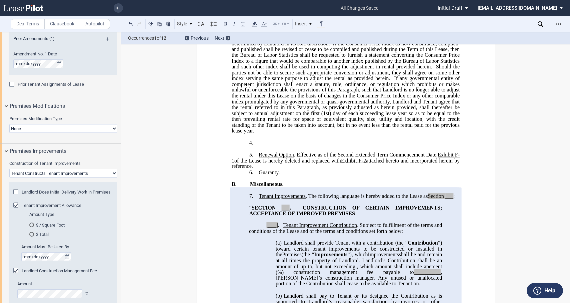
click at [265, 169] on p "5. ​ Renewal Option . Effective as of the Second Extended Term Commencement Dat…" at bounding box center [346, 161] width 228 height 18
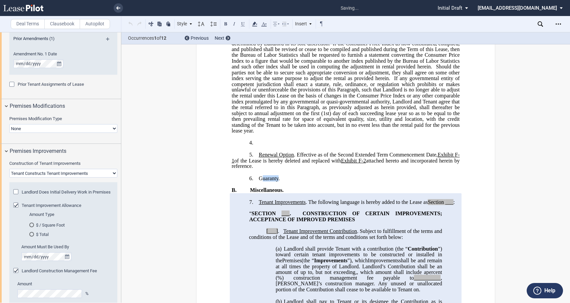
drag, startPoint x: 267, startPoint y: 195, endPoint x: 277, endPoint y: 196, distance: 10.3
click at [277, 181] on span "​Guaranty." at bounding box center [269, 178] width 21 height 6
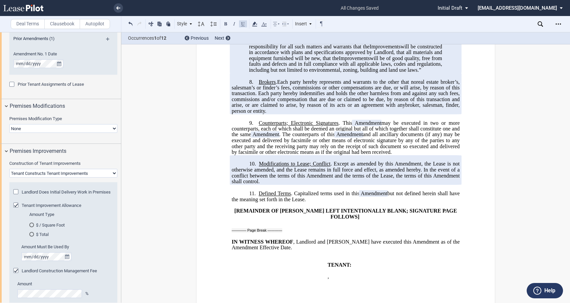
scroll to position [1703, 0]
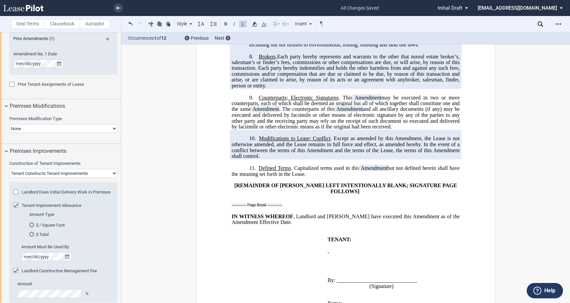
click at [14, 209] on div "Tenant Improvement Allowance" at bounding box center [16, 205] width 7 height 7
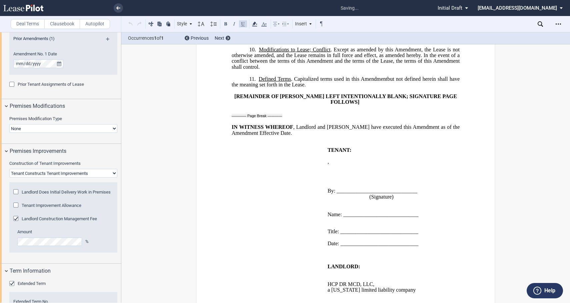
scroll to position [449, 0]
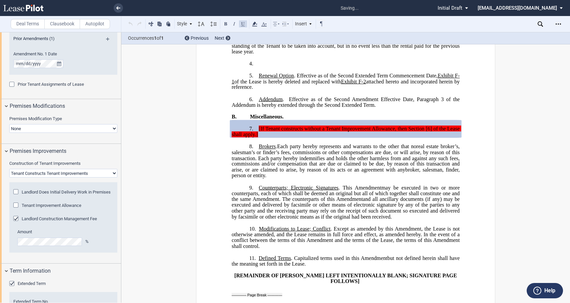
click at [19, 171] on select "Landlord Constructs Tenant Improvements Tenant Constructs Tenant Improvements "…" at bounding box center [63, 173] width 108 height 9
select select "none"
click at [9, 169] on select "Landlord Constructs Tenant Improvements Tenant Constructs Tenant Improvements "…" at bounding box center [63, 173] width 108 height 9
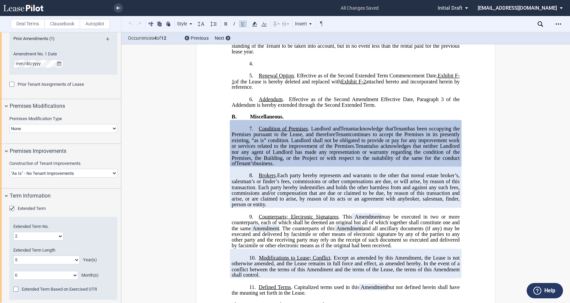
click at [308, 132] on span ". Landlord and" at bounding box center [324, 129] width 33 height 6
click at [316, 137] on span "has been occupying the Premises pursuant to the Lease, and therefore" at bounding box center [346, 132] width 229 height 12
click at [320, 149] on span "continues to accept the Premises in its presently existing, “as is” condition. …" at bounding box center [346, 139] width 229 height 17
click at [370, 149] on span "Tenant" at bounding box center [362, 146] width 15 height 6
click at [287, 166] on span "also acknowledges that neither Landlord nor any agent of Landlord has made any …" at bounding box center [346, 154] width 229 height 23
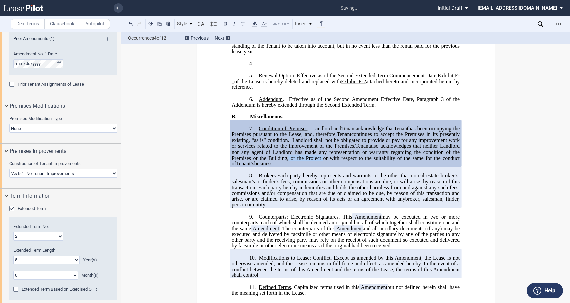
drag, startPoint x: 327, startPoint y: 176, endPoint x: 352, endPoint y: 175, distance: 25.0
click at [352, 166] on span "also acknowledges that neither Landlord nor any agent of Landlord has made any …" at bounding box center [346, 154] width 229 height 23
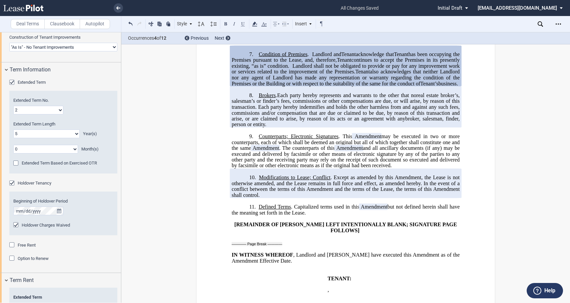
scroll to position [645, 0]
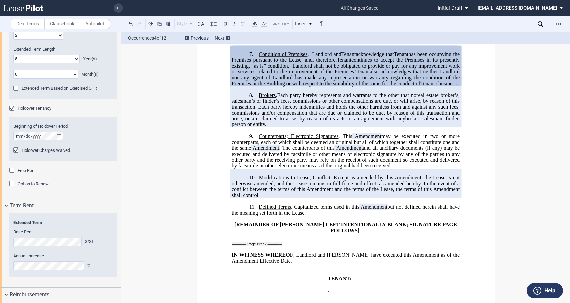
drag, startPoint x: 261, startPoint y: 123, endPoint x: 273, endPoint y: 149, distance: 28.3
click at [273, 128] on p "8. Brokers . As of the ﻿ ﻿ First Amendment Effective Date, ﻿ ﻿ represented Land…" at bounding box center [346, 109] width 228 height 35
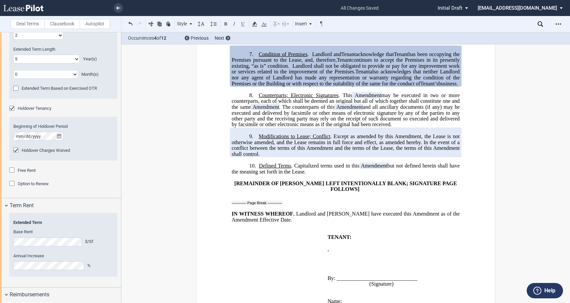
click at [261, 92] on p "﻿" at bounding box center [346, 89] width 228 height 6
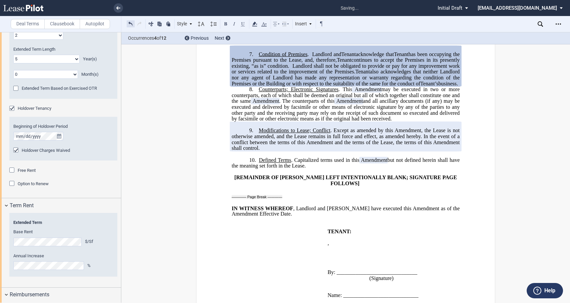
click at [128, 21] on button at bounding box center [131, 24] width 8 height 8
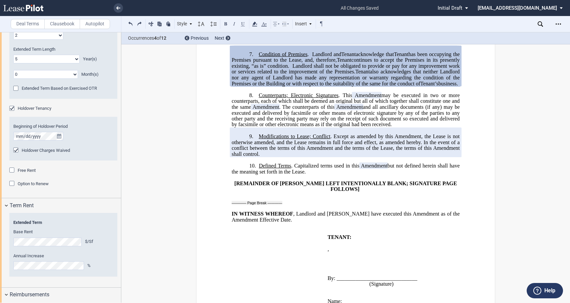
click at [339, 98] on span ". This" at bounding box center [346, 95] width 14 height 6
click at [320, 157] on p "9. Modifications to Lease; Conflict . Except as amended by this ﻿ ﻿ First Amend…" at bounding box center [346, 145] width 228 height 24
drag, startPoint x: 293, startPoint y: 189, endPoint x: 258, endPoint y: 189, distance: 34.3
click at [259, 169] on span "Defined Terms . Capitalized terms used in this" at bounding box center [309, 166] width 101 height 6
click at [259, 169] on span "Defined Terms" at bounding box center [275, 166] width 32 height 6
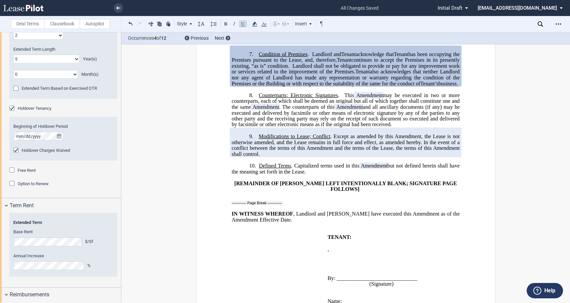
drag, startPoint x: 294, startPoint y: 189, endPoint x: 327, endPoint y: 198, distance: 34.8
click at [327, 175] on p "10. Defined Terms . Capitalized terms used in this ﻿ ﻿ First Amendment Assignme…" at bounding box center [346, 169] width 228 height 12
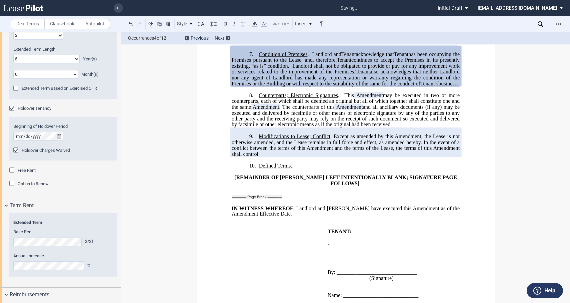
click at [310, 157] on p "9. Modifications to Lease; Conflict . Except as amended by this ﻿ ﻿ First Amend…" at bounding box center [346, 145] width 228 height 24
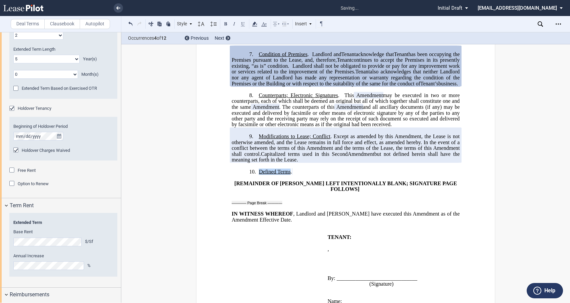
drag, startPoint x: 256, startPoint y: 195, endPoint x: 289, endPoint y: 194, distance: 33.0
click at [289, 175] on p "10. Defined Terms . ﻿ ﻿ ﻿ Assignment ﻿" at bounding box center [346, 171] width 228 height 6
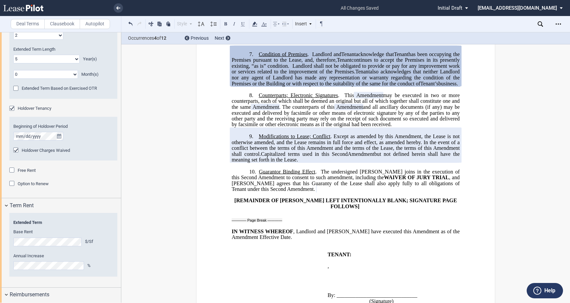
click at [245, 228] on p "﻿" at bounding box center [346, 226] width 228 height 6
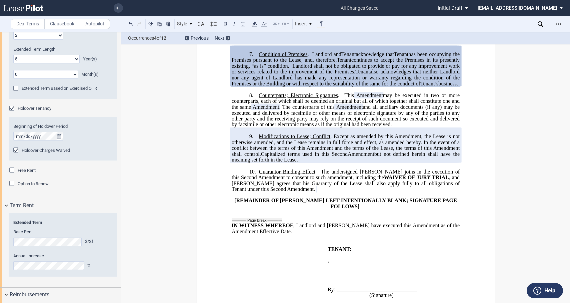
scroll to position [671, 0]
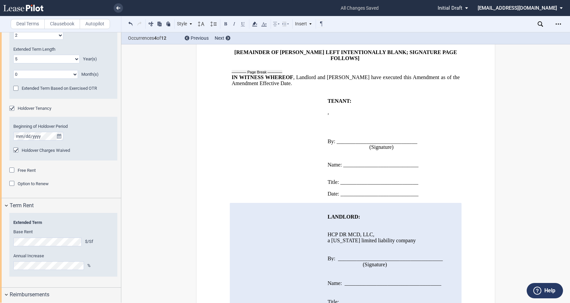
click at [338, 127] on p "﻿" at bounding box center [388, 124] width 120 height 6
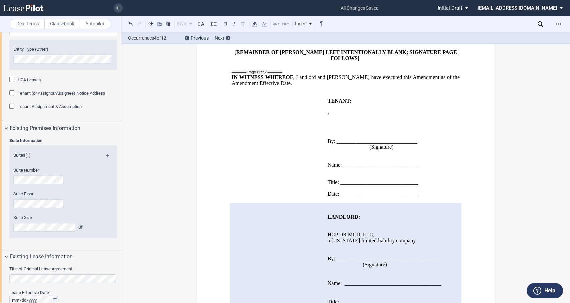
scroll to position [0, 0]
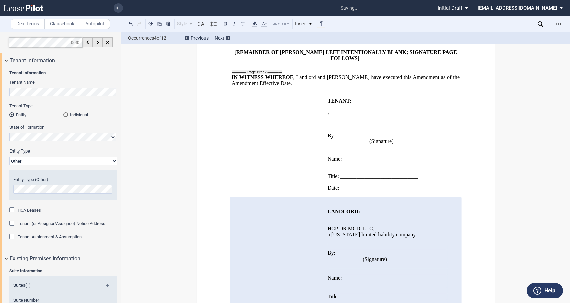
click at [333, 121] on p "﻿" at bounding box center [388, 118] width 120 height 6
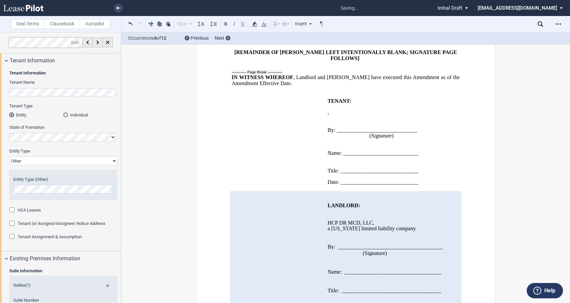
click at [332, 144] on p "﻿" at bounding box center [388, 142] width 120 height 6
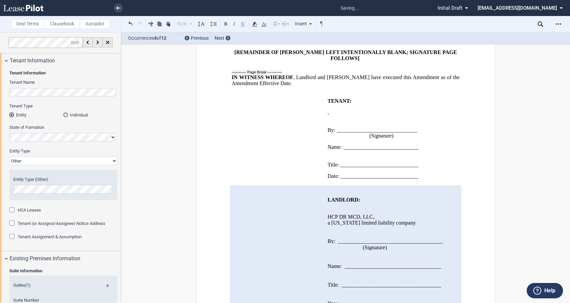
click at [328, 156] on p "﻿" at bounding box center [388, 153] width 120 height 6
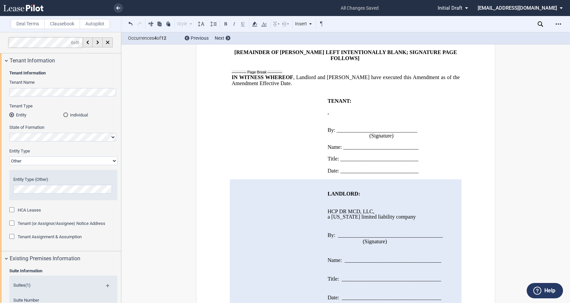
click at [332, 98] on p "﻿" at bounding box center [346, 95] width 228 height 6
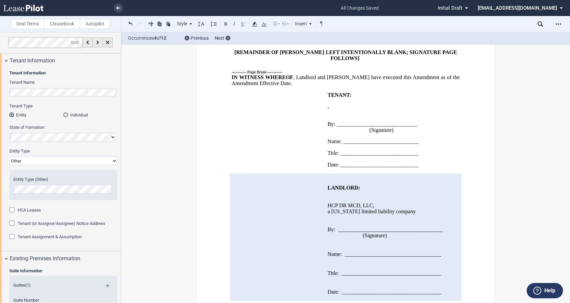
scroll to position [727, 0]
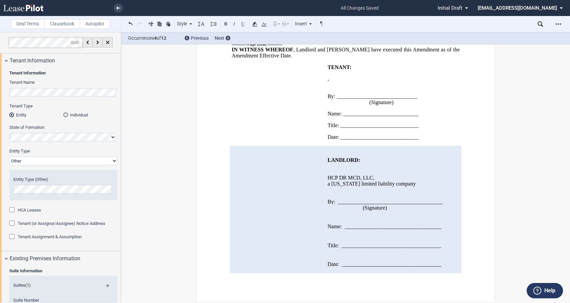
click at [331, 164] on p "﻿" at bounding box center [388, 166] width 120 height 6
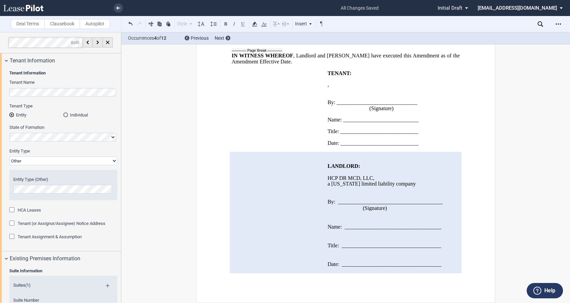
click at [330, 153] on p "﻿" at bounding box center [346, 155] width 228 height 6
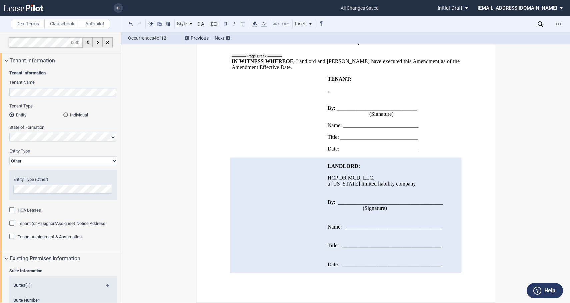
scroll to position [715, 0]
click at [328, 180] on span "a" at bounding box center [329, 183] width 2 height 6
click at [342, 211] on p at bounding box center [388, 214] width 120 height 6
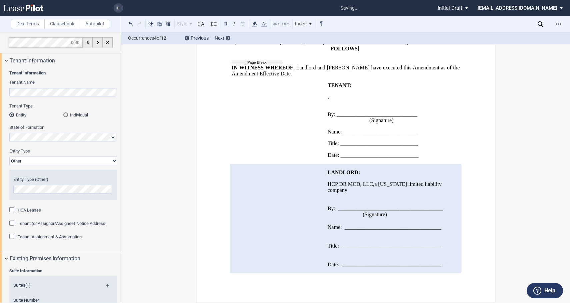
scroll to position [708, 0]
click at [335, 193] on p "﻿" at bounding box center [388, 196] width 120 height 6
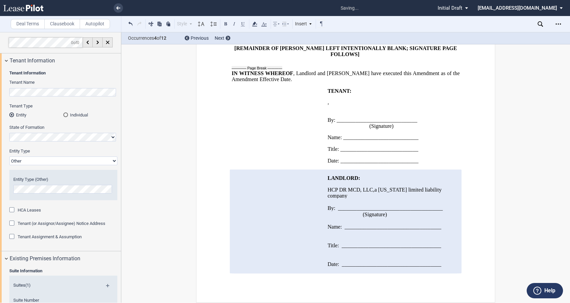
scroll to position [703, 0]
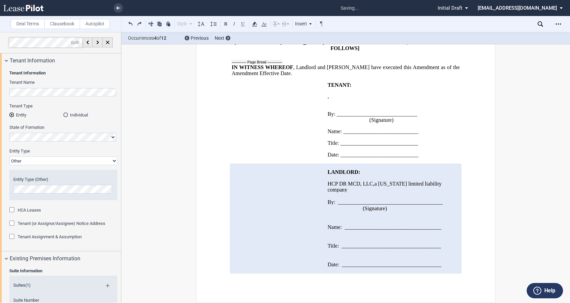
click at [332, 217] on p at bounding box center [388, 214] width 120 height 6
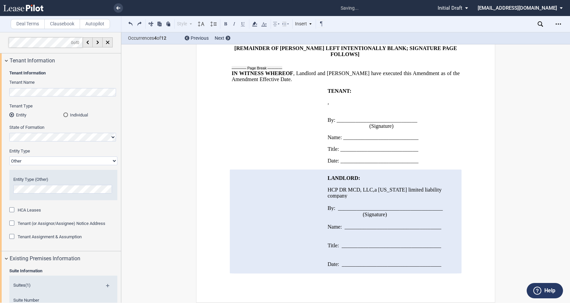
click at [333, 234] on p at bounding box center [388, 233] width 120 height 6
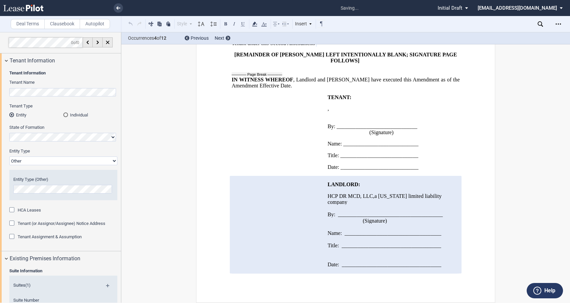
scroll to position [696, 0]
click at [329, 251] on p at bounding box center [388, 251] width 120 height 6
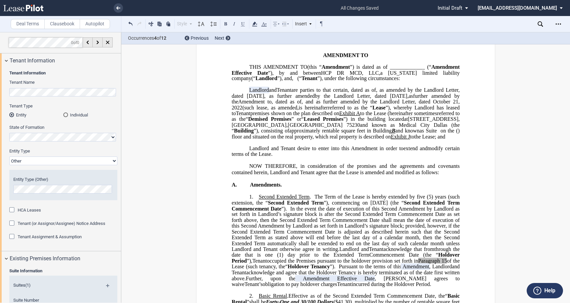
scroll to position [0, 0]
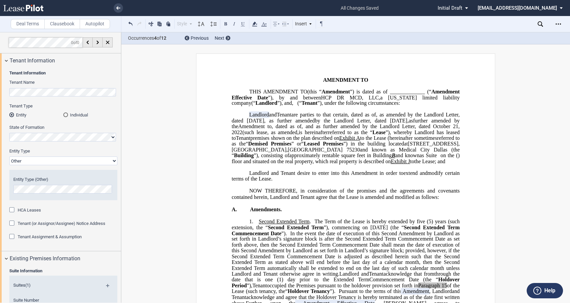
click at [58, 25] on label "Clausebook" at bounding box center [62, 24] width 36 height 10
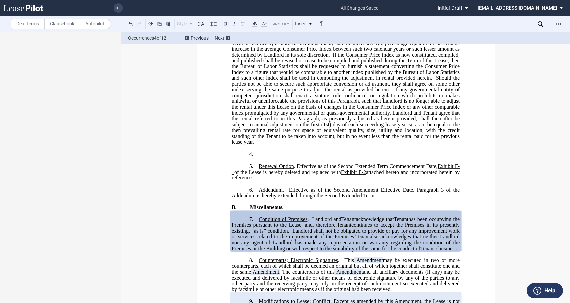
scroll to position [407, 0]
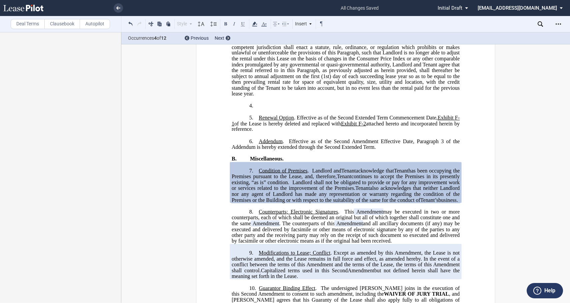
click at [275, 109] on p "4. ​" at bounding box center [346, 106] width 228 height 6
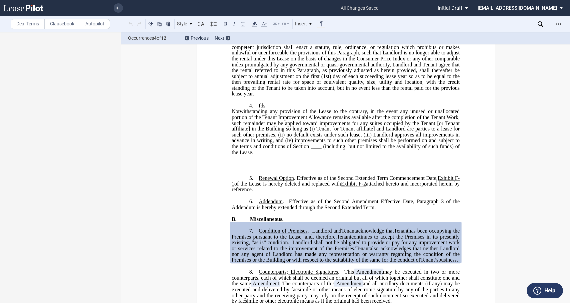
click at [279, 147] on span "Notwithstanding any provision of the Lease to the contrary, in the event any un…" at bounding box center [346, 128] width 229 height 41
click at [215, 24] on icon at bounding box center [213, 24] width 8 height 8
click at [215, 22] on icon at bounding box center [213, 24] width 8 height 8
click at [152, 112] on div "!!CUSTOM_FOOTER_DISTANCE_0.1!! !!CUSTOM_FOOTER_START!! ﻿ !!CUSTOM_PAGE_NUMBER:T…" at bounding box center [345, 88] width 448 height 884
